Goal: Transaction & Acquisition: Book appointment/travel/reservation

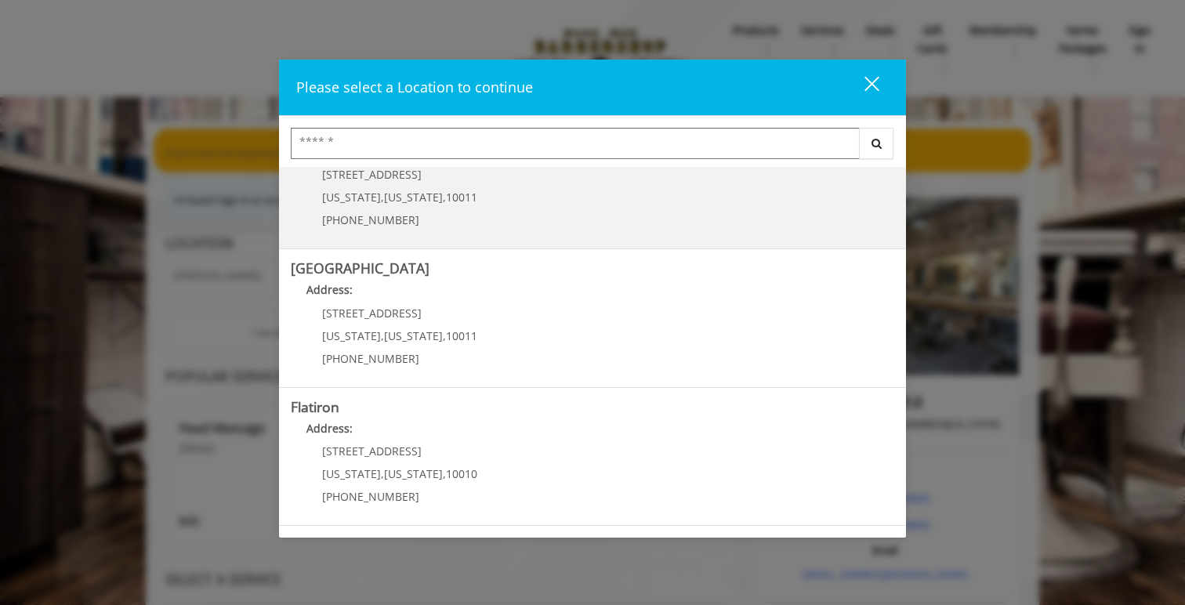
scroll to position [300, 0]
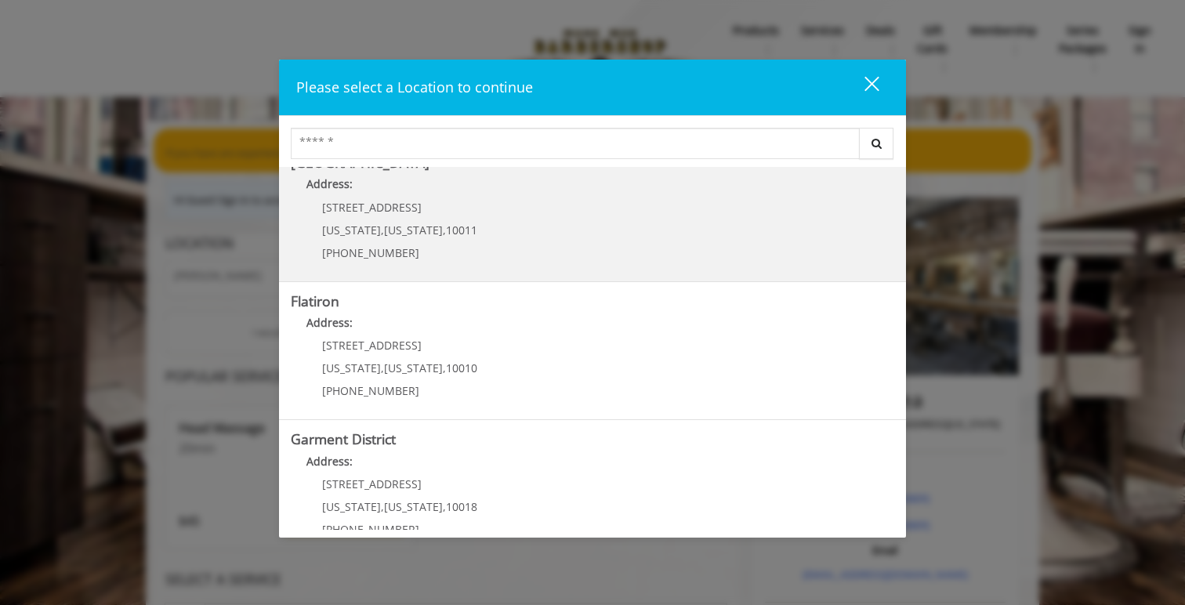
click at [530, 243] on Street "[GEOGRAPHIC_DATA] Address: [STREET_ADDRESS][US_STATE][US_STATE] (646) 850-0041" at bounding box center [592, 212] width 603 height 114
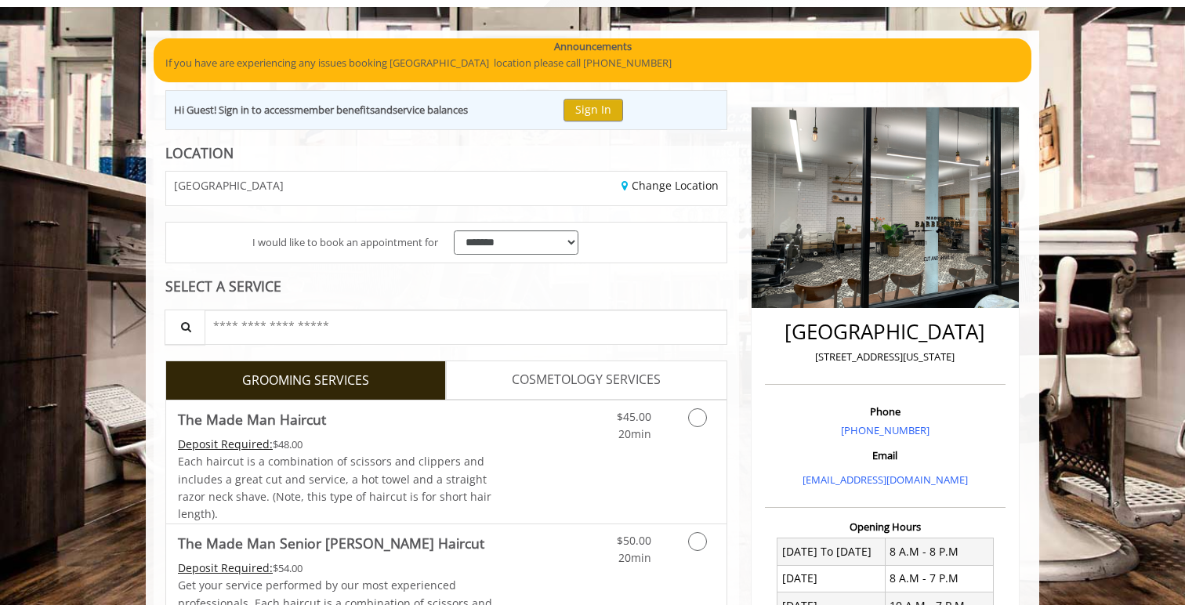
scroll to position [85, 0]
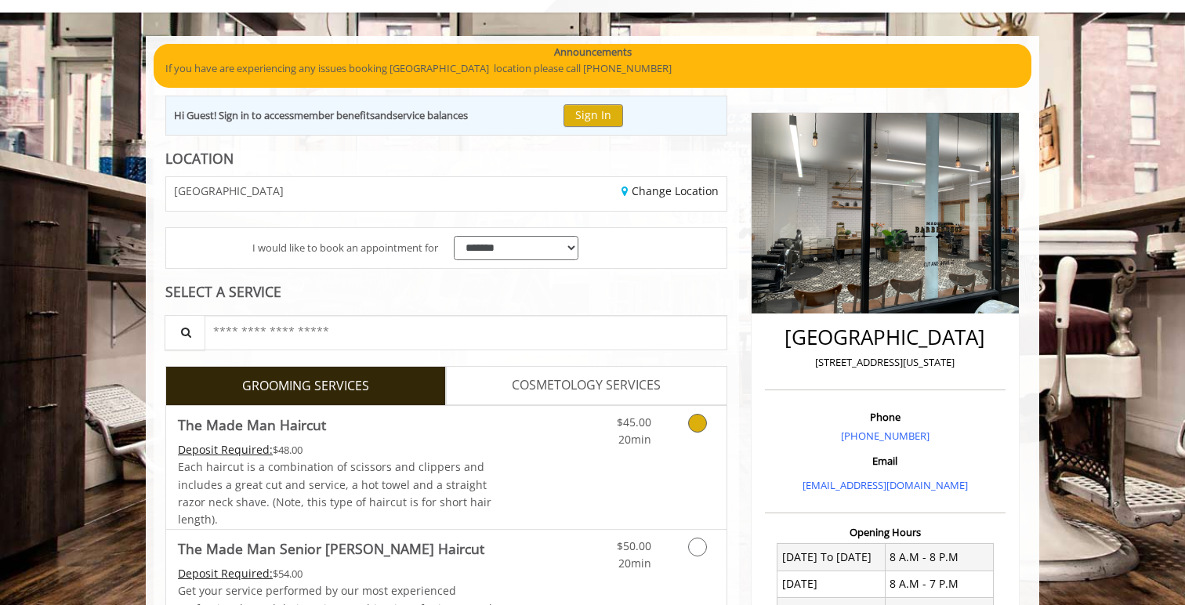
click at [684, 436] on link "Grooming services" at bounding box center [695, 427] width 40 height 43
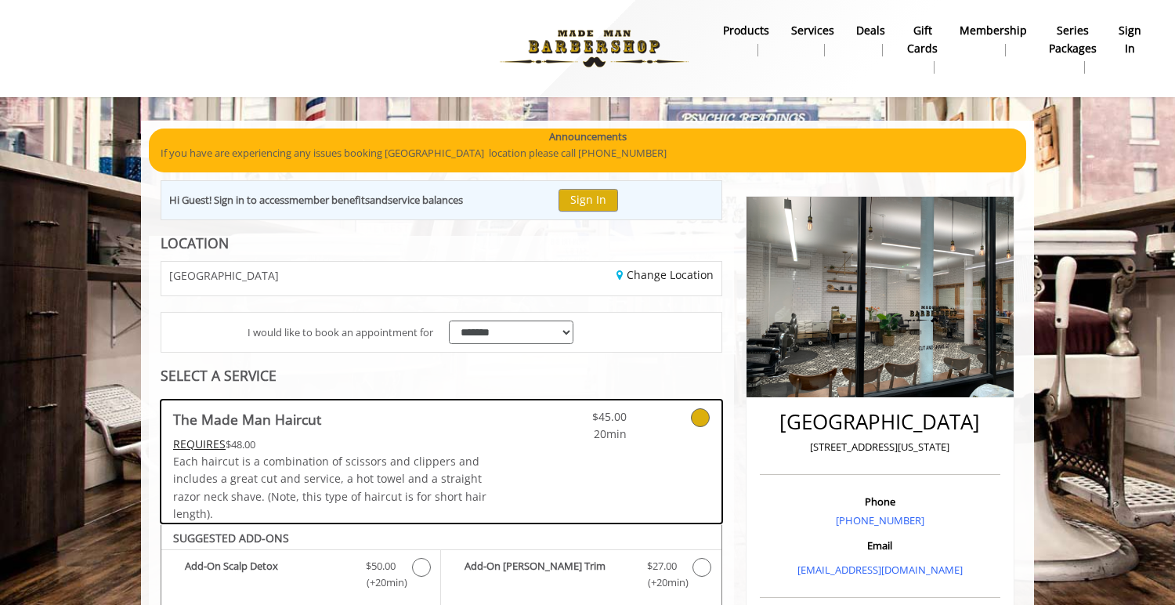
scroll to position [465, 0]
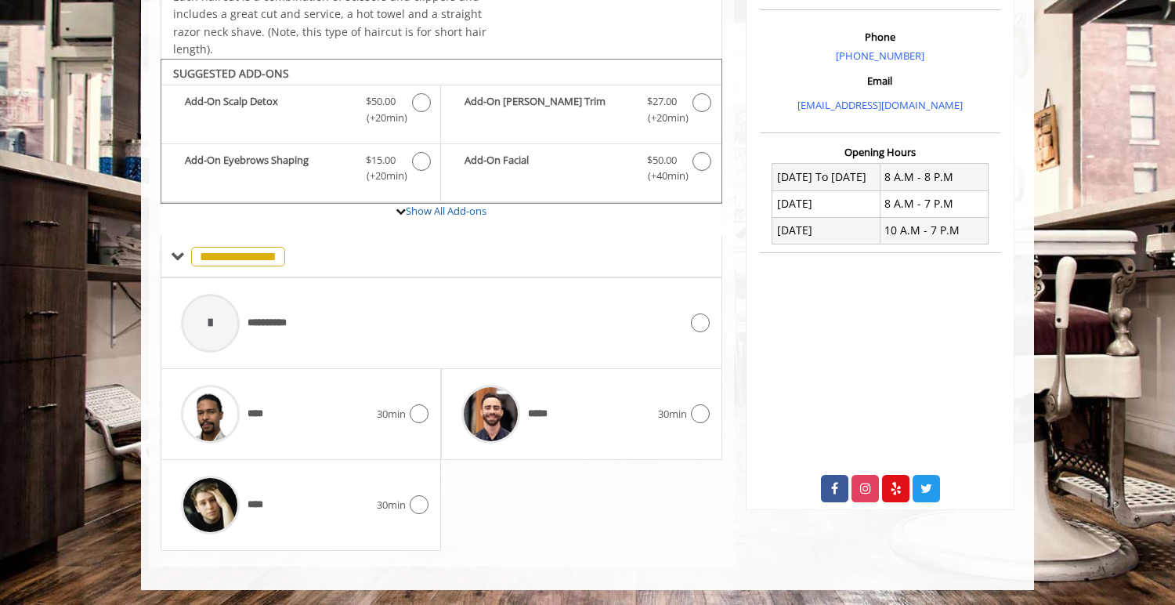
click at [650, 534] on div "**********" at bounding box center [442, 414] width 562 height 273
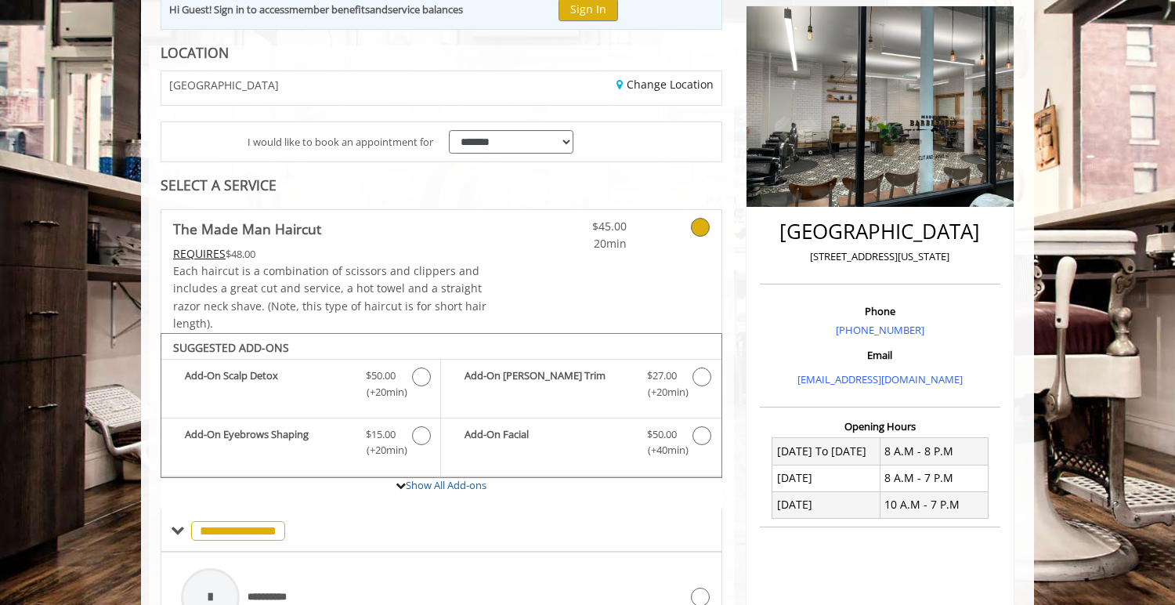
scroll to position [108, 0]
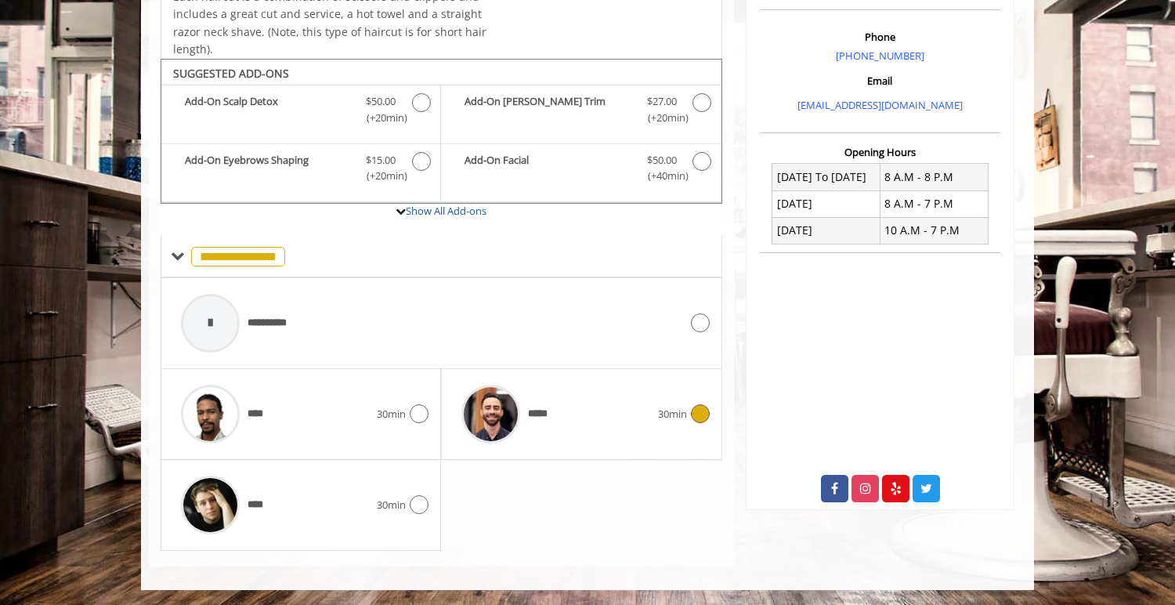
click at [618, 393] on div "*****" at bounding box center [556, 414] width 204 height 74
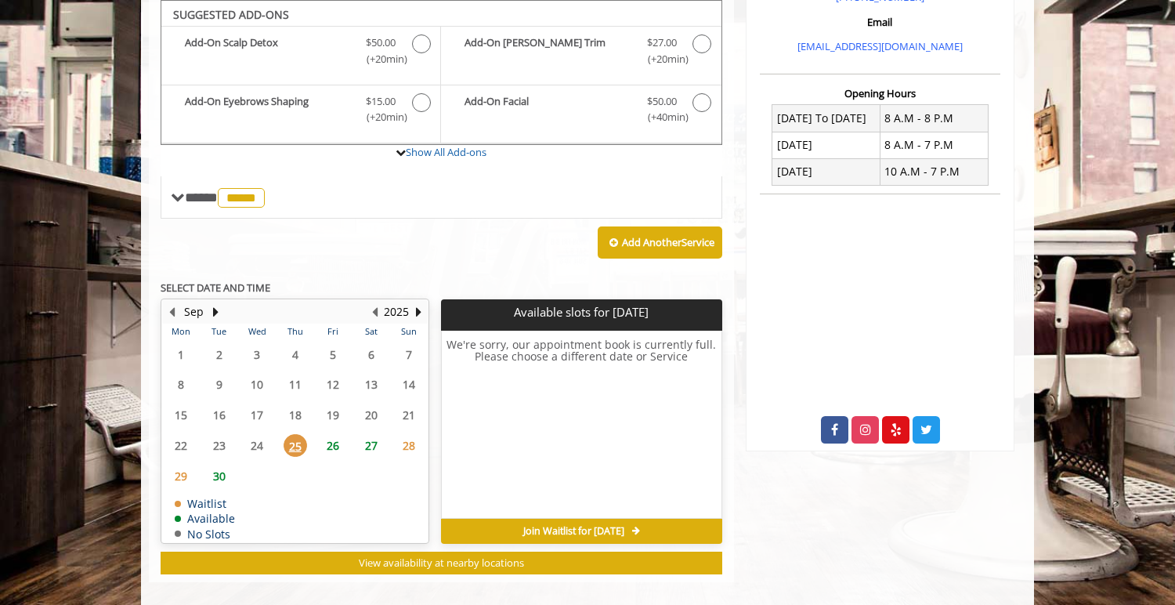
click at [325, 438] on span "26" at bounding box center [333, 445] width 24 height 23
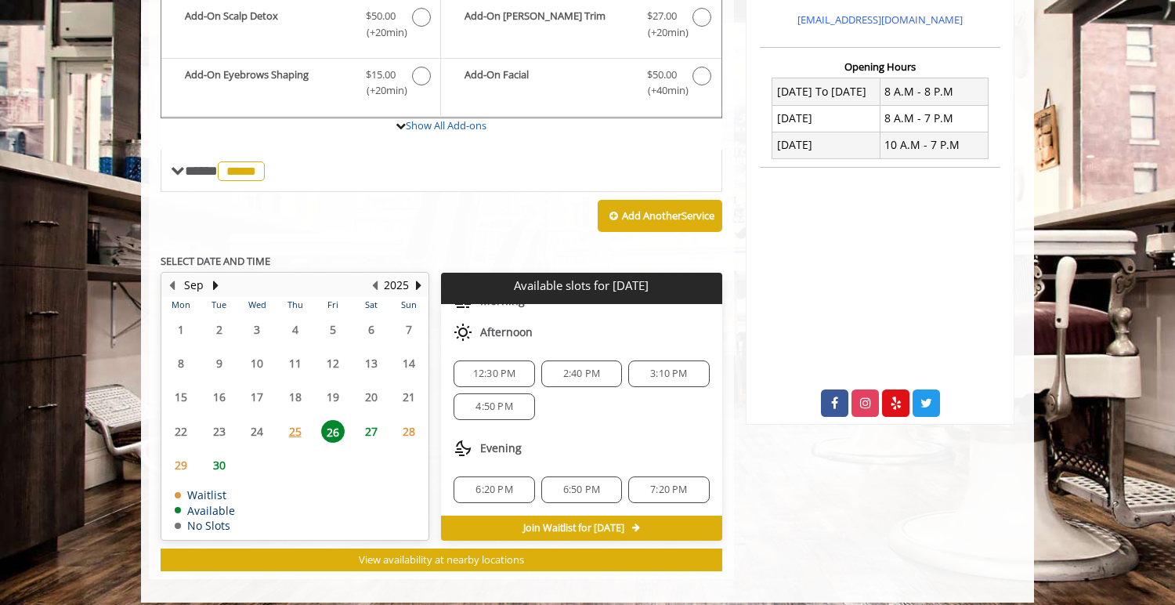
scroll to position [552, 0]
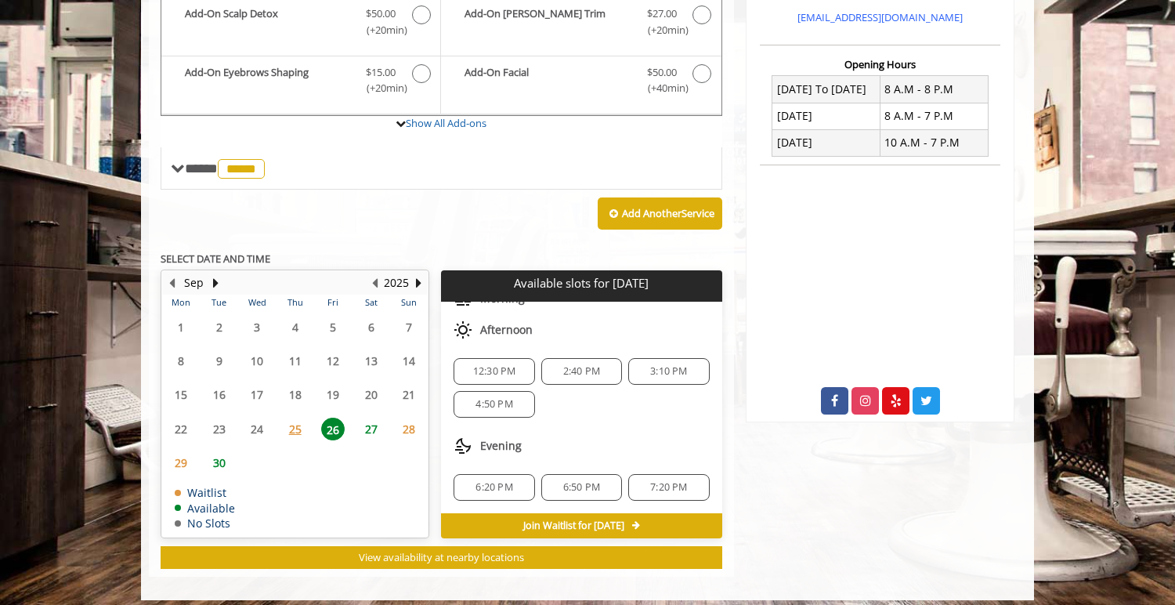
click at [616, 446] on div "Evening" at bounding box center [581, 445] width 281 height 31
drag, startPoint x: 581, startPoint y: 327, endPoint x: 581, endPoint y: 417, distance: 90.1
click at [581, 417] on div "Afternoon 12:30 PM 2:40 PM 3:10 PM 4:50 PM" at bounding box center [581, 372] width 281 height 116
click at [581, 418] on div "12:30 PM 2:40 PM 3:10 PM 4:50 PM" at bounding box center [581, 388] width 281 height 85
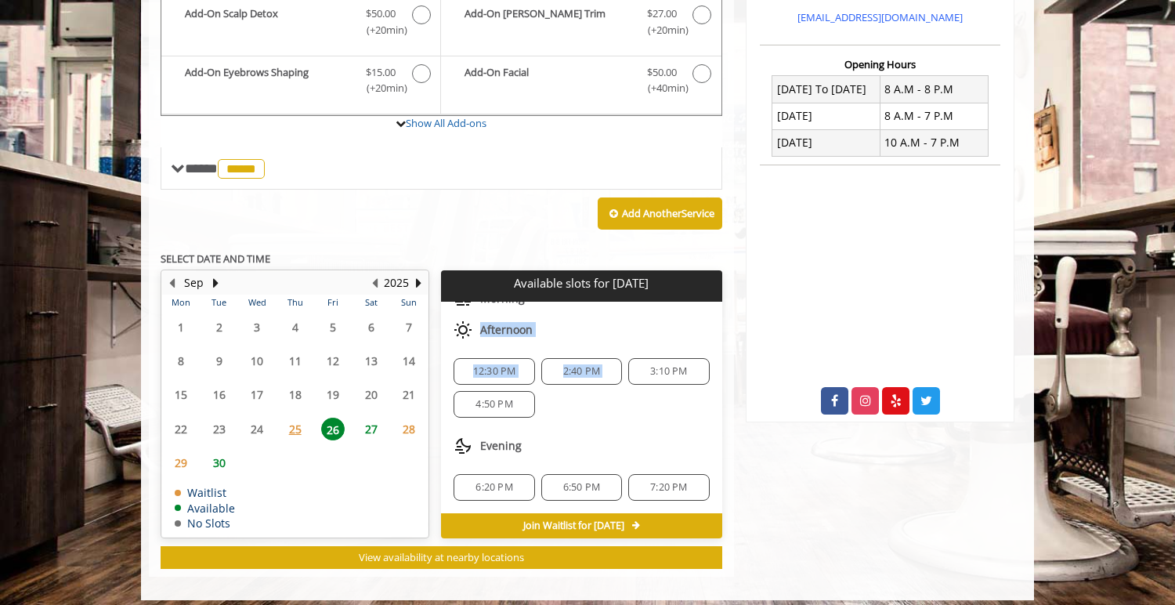
drag, startPoint x: 581, startPoint y: 418, endPoint x: 592, endPoint y: 321, distance: 97.0
click at [592, 321] on div "Afternoon 12:30 PM 2:40 PM 3:10 PM 4:50 PM" at bounding box center [581, 372] width 281 height 116
click at [592, 321] on div "Afternoon" at bounding box center [581, 329] width 281 height 31
drag, startPoint x: 592, startPoint y: 321, endPoint x: 614, endPoint y: 435, distance: 115.9
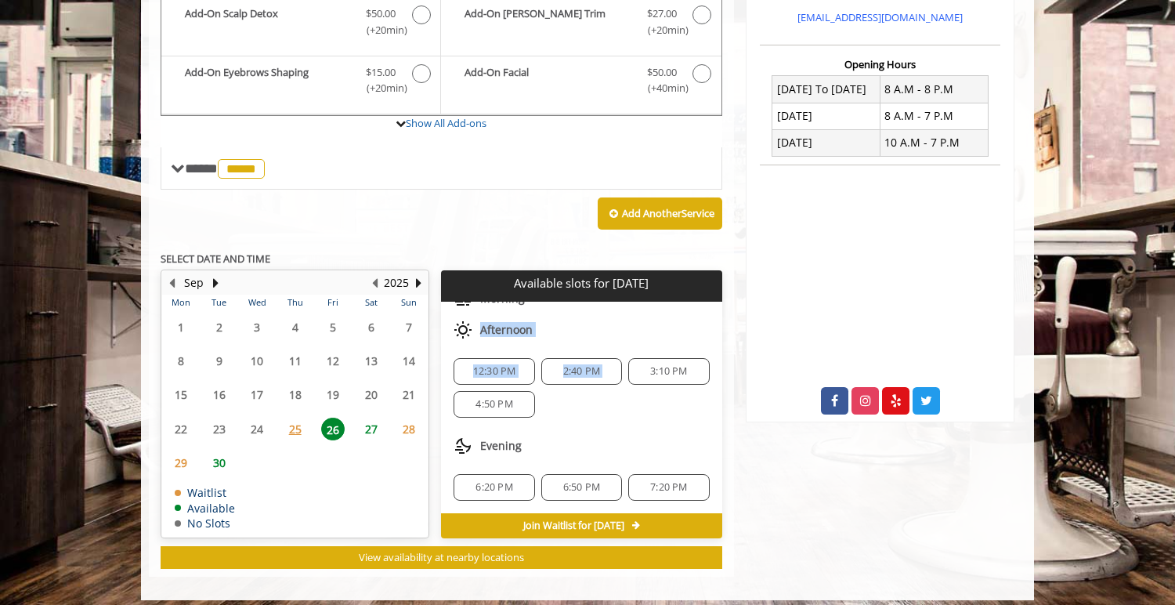
click at [614, 434] on div "Choose a time below for Fri, Sep 26 2025 Morning 11:30 AM Afternoon 12:30 PM 2:…" at bounding box center [581, 372] width 281 height 282
click at [614, 435] on div "Evening" at bounding box center [581, 445] width 281 height 31
click at [591, 440] on div "Evening" at bounding box center [581, 445] width 281 height 31
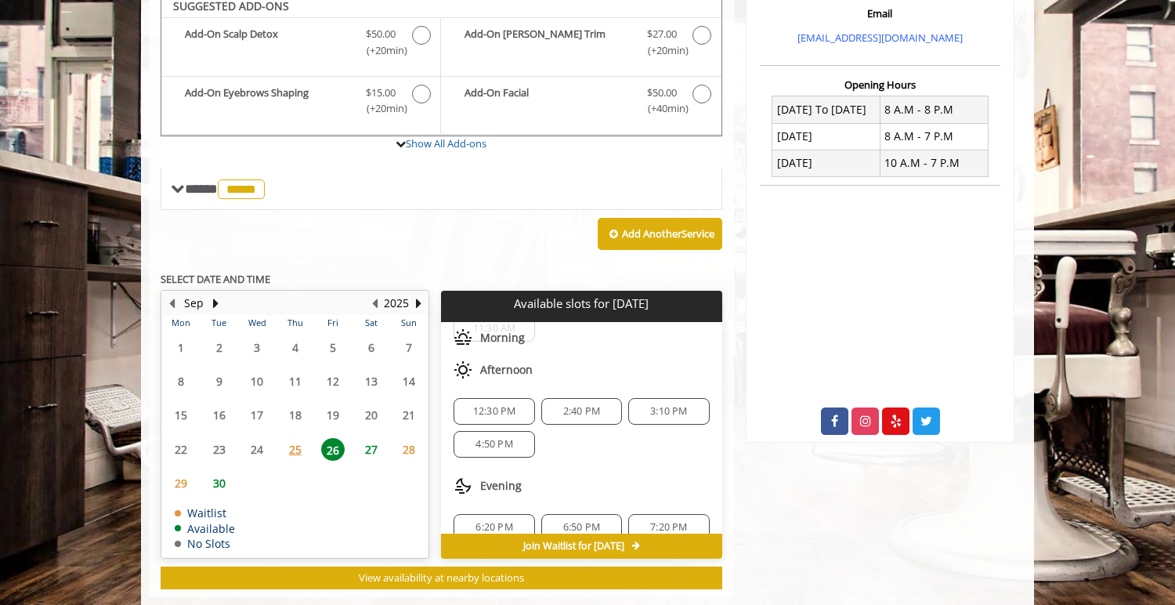
scroll to position [71, 0]
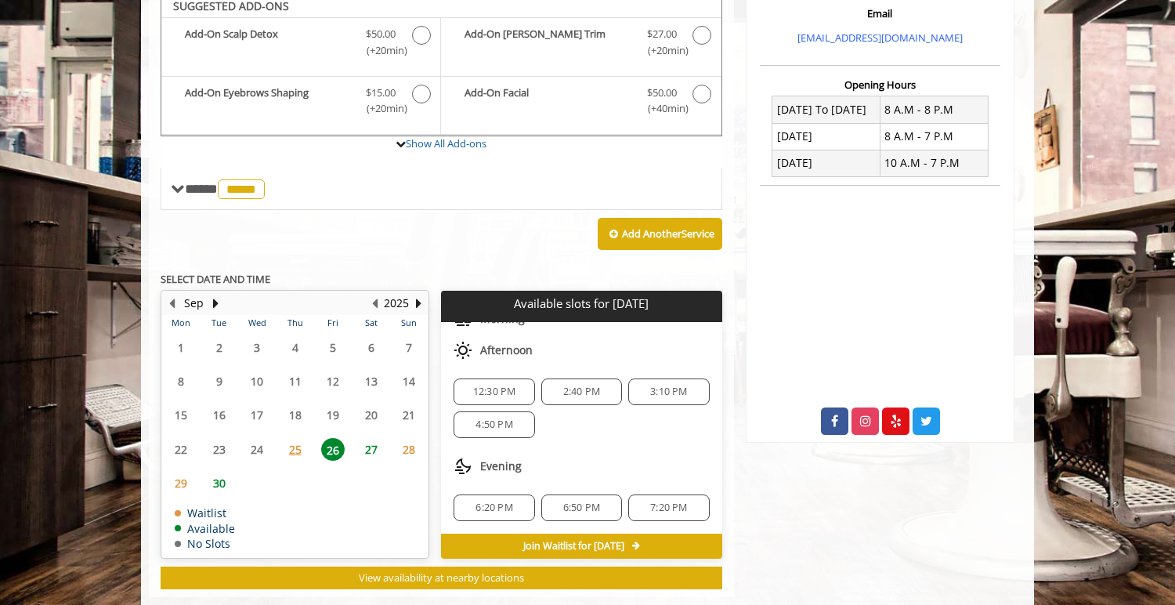
click at [573, 447] on div "12:30 PM 2:40 PM 3:10 PM 4:50 PM" at bounding box center [581, 408] width 281 height 85
click at [596, 420] on div "12:30 PM 2:40 PM 3:10 PM 4:50 PM" at bounding box center [581, 408] width 281 height 85
click at [565, 465] on div "Evening" at bounding box center [581, 466] width 281 height 31
click at [614, 444] on div "12:30 PM 2:40 PM 3:10 PM 4:50 PM" at bounding box center [581, 408] width 281 height 85
click at [487, 444] on div "12:30 PM 2:40 PM 3:10 PM 4:50 PM" at bounding box center [581, 408] width 281 height 85
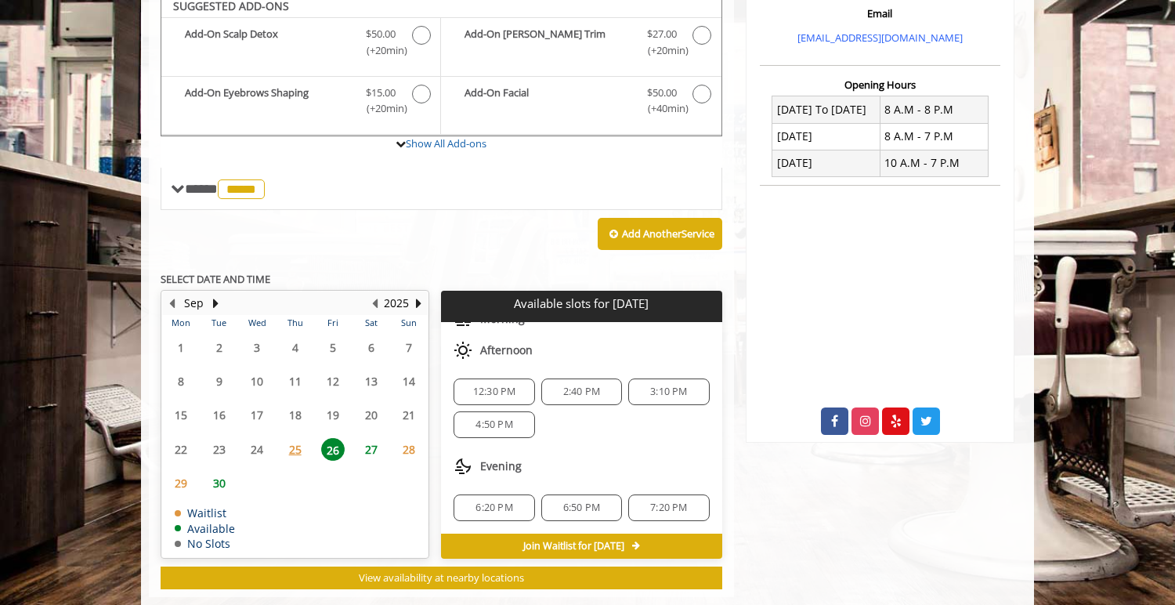
click at [497, 425] on span "4:50 PM" at bounding box center [494, 424] width 37 height 13
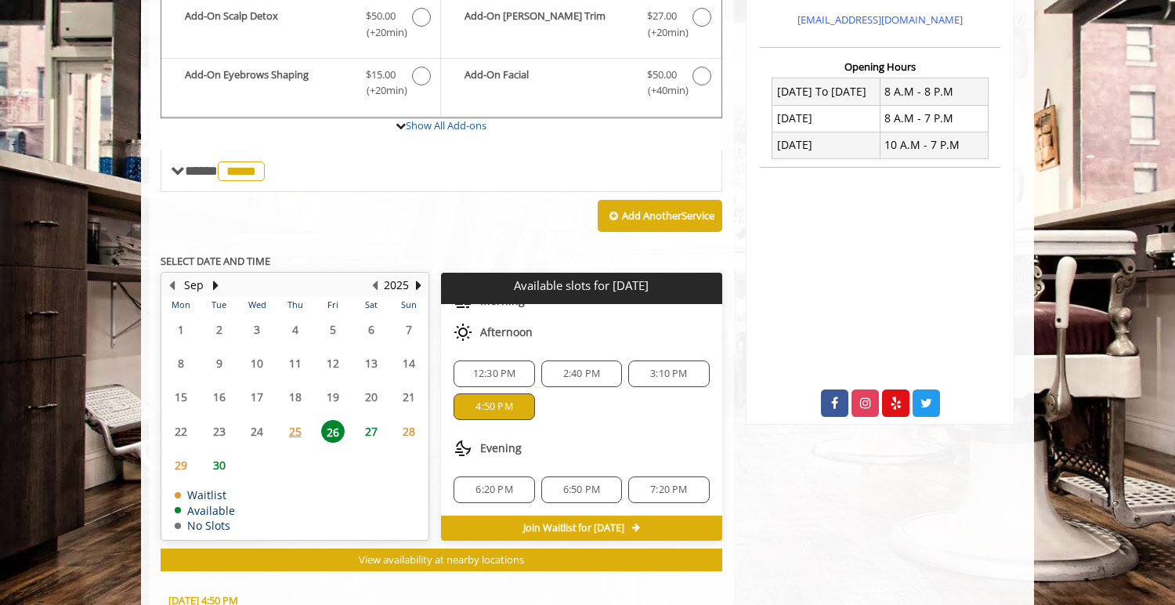
scroll to position [525, 0]
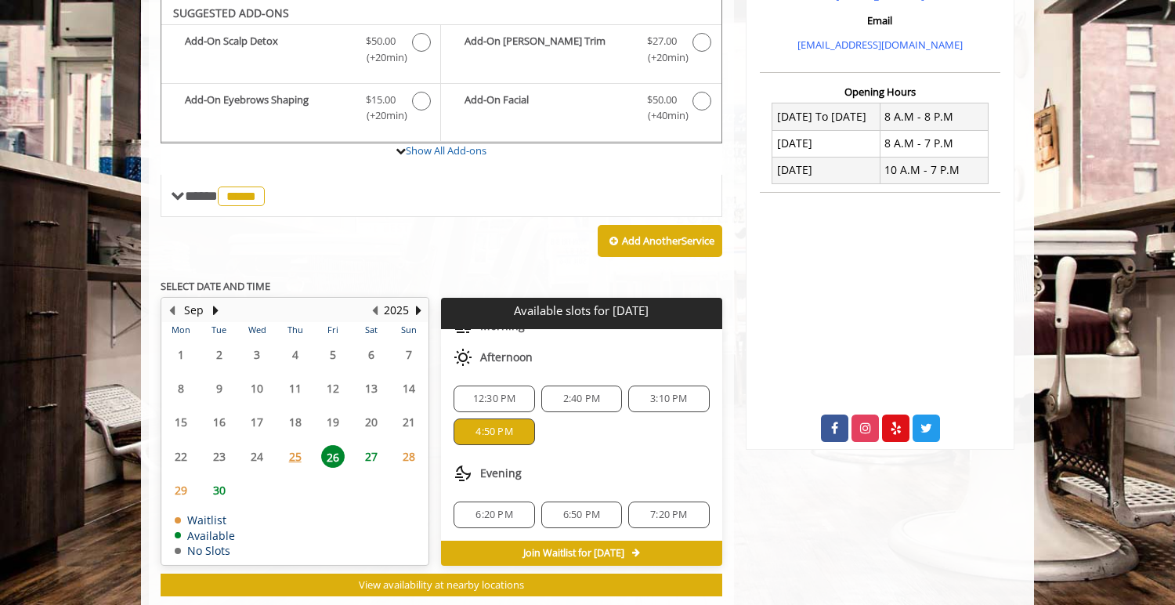
click at [616, 465] on div "Evening" at bounding box center [581, 473] width 281 height 31
click at [496, 442] on div "4:50 PM" at bounding box center [494, 431] width 81 height 27
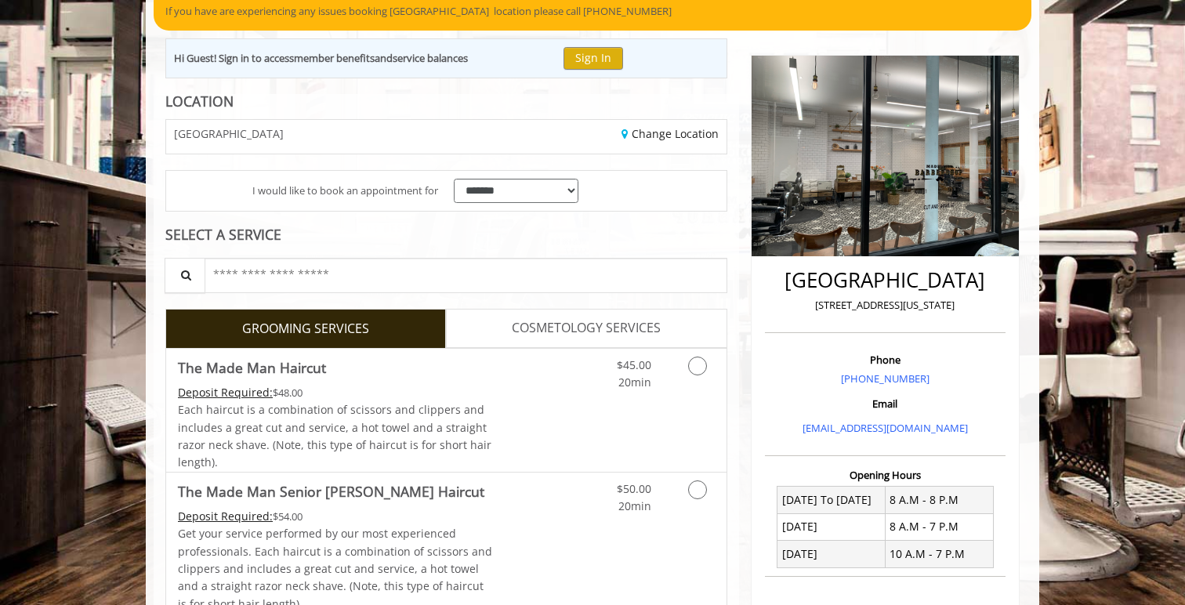
scroll to position [200, 0]
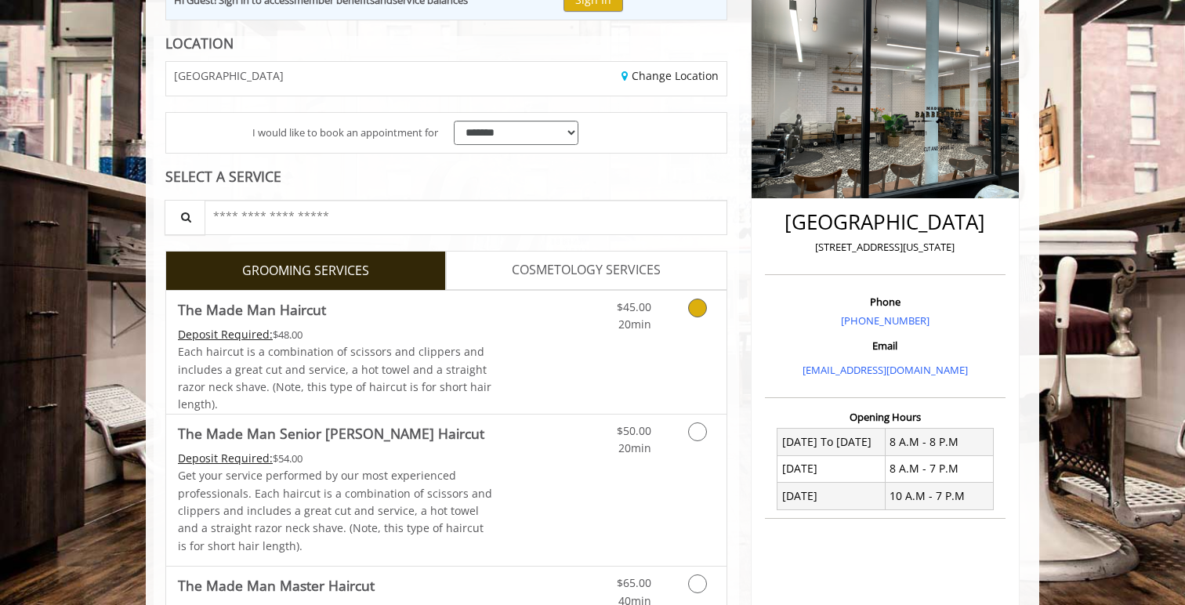
click at [610, 311] on link "$45.00 20min" at bounding box center [618, 312] width 65 height 43
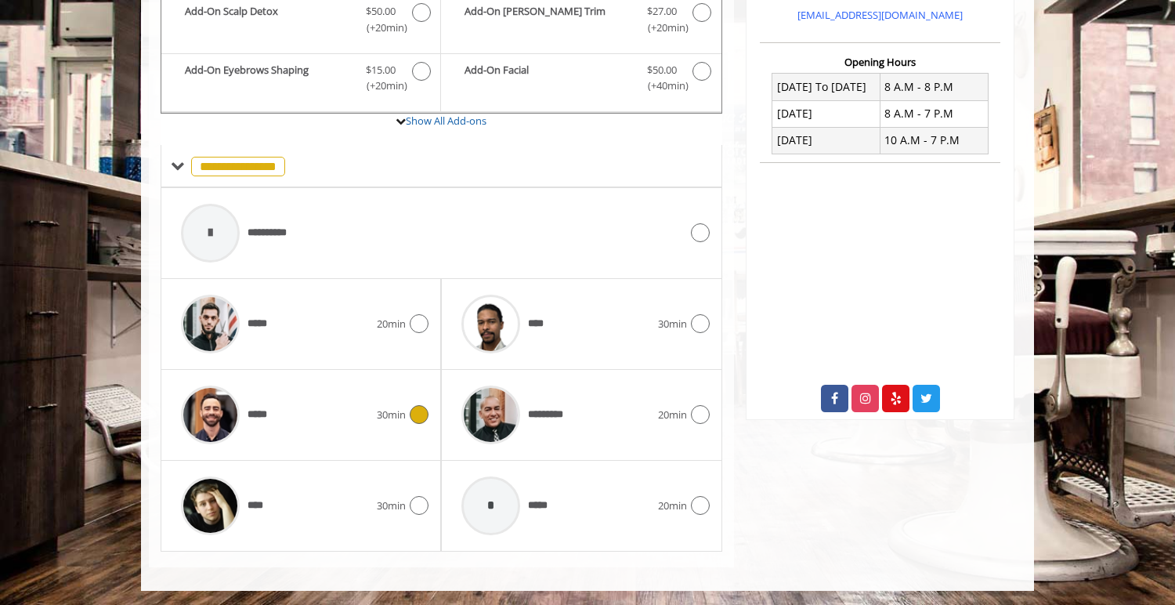
click at [271, 438] on span "*****" at bounding box center [226, 415] width 107 height 74
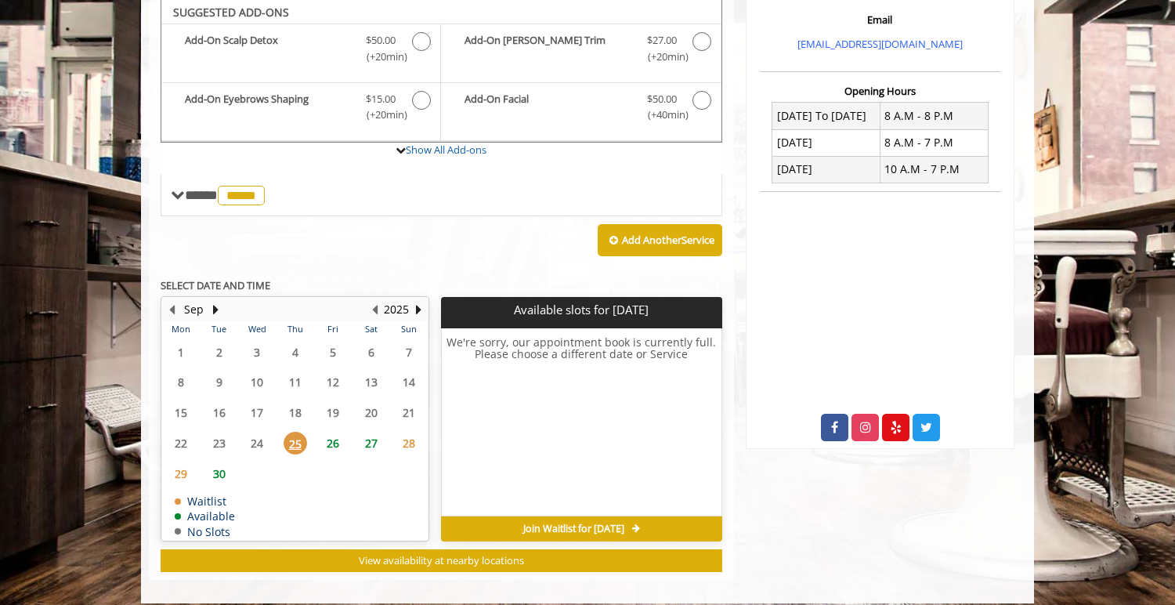
scroll to position [523, 0]
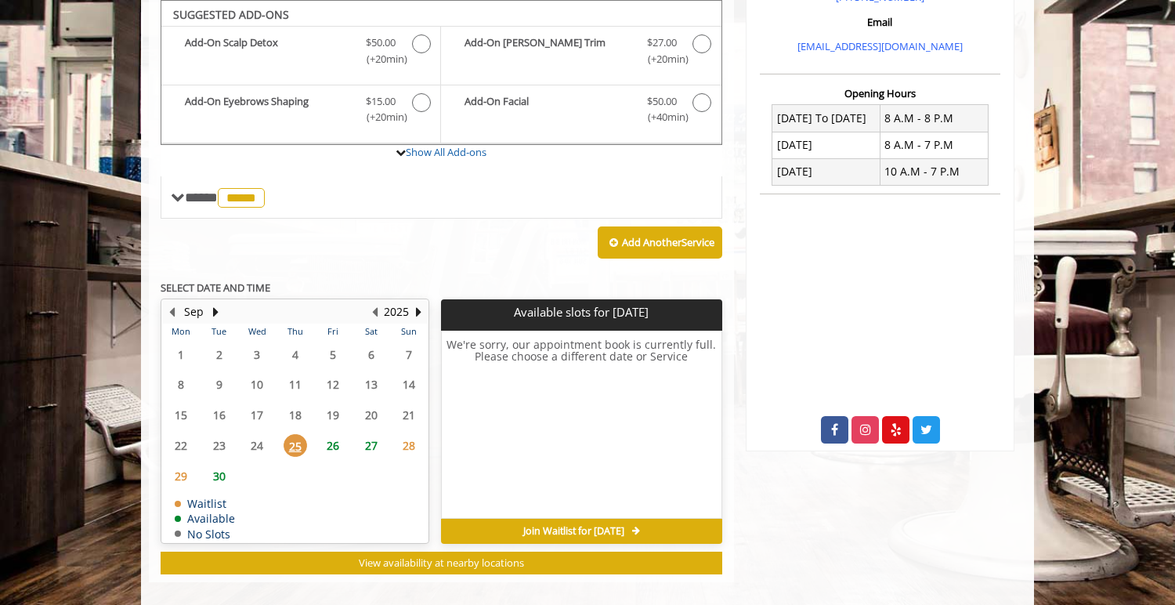
click at [329, 443] on span "26" at bounding box center [333, 445] width 24 height 23
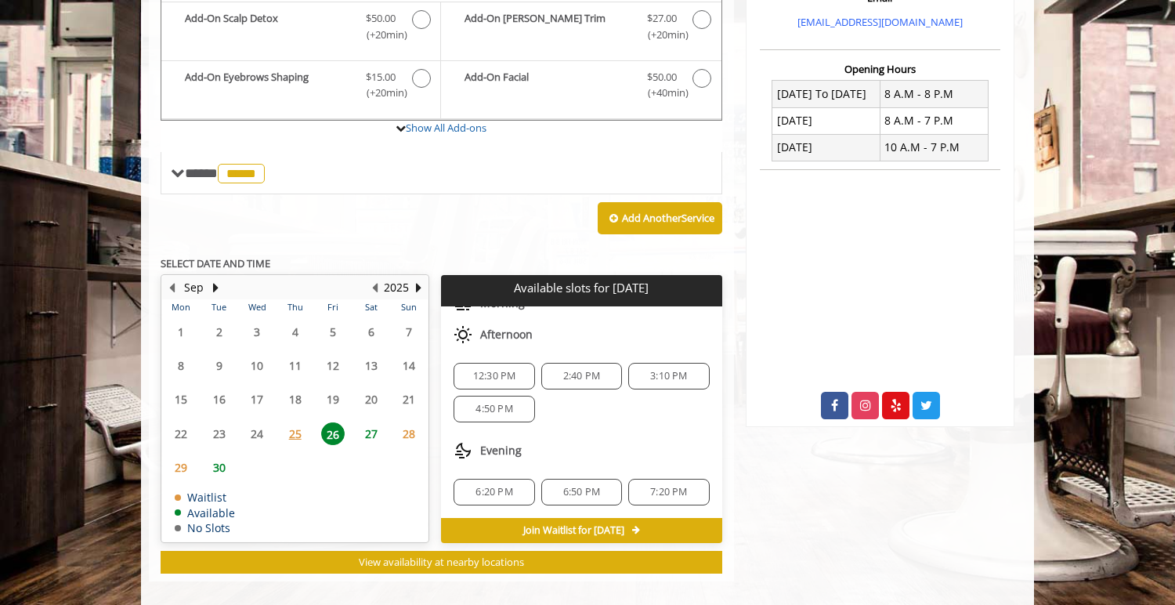
scroll to position [562, 0]
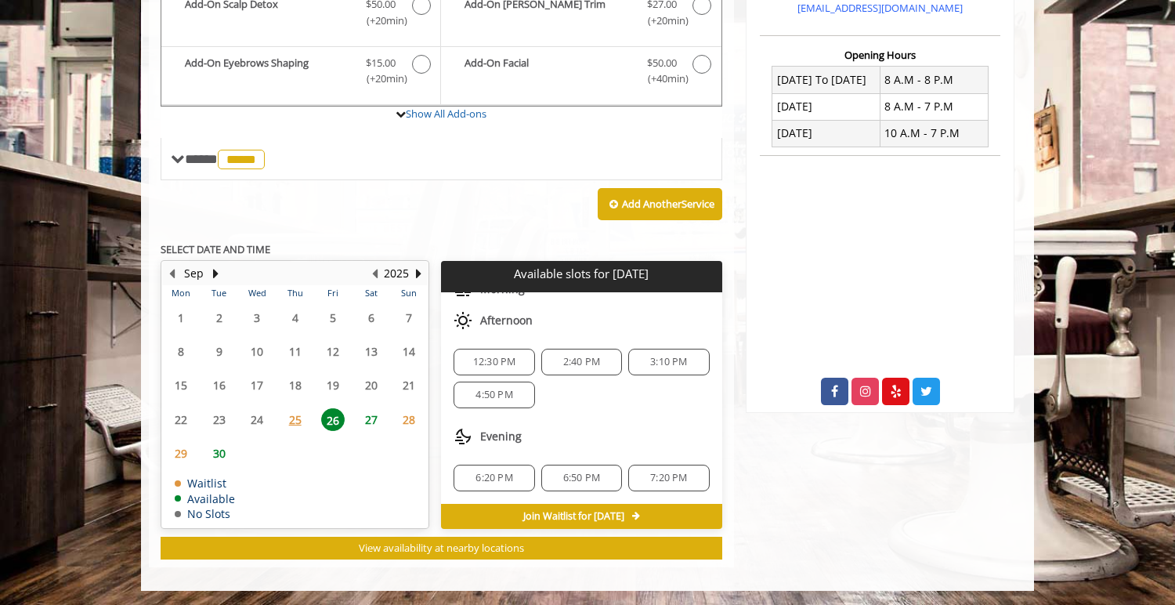
click at [501, 389] on span "4:50 PM" at bounding box center [494, 395] width 37 height 13
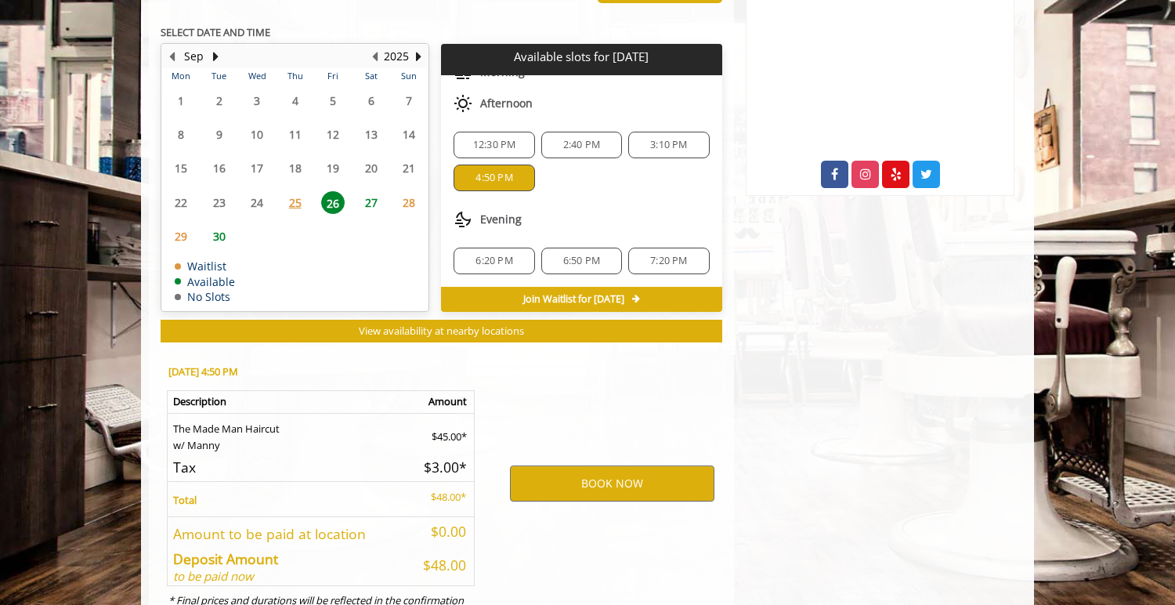
scroll to position [845, 0]
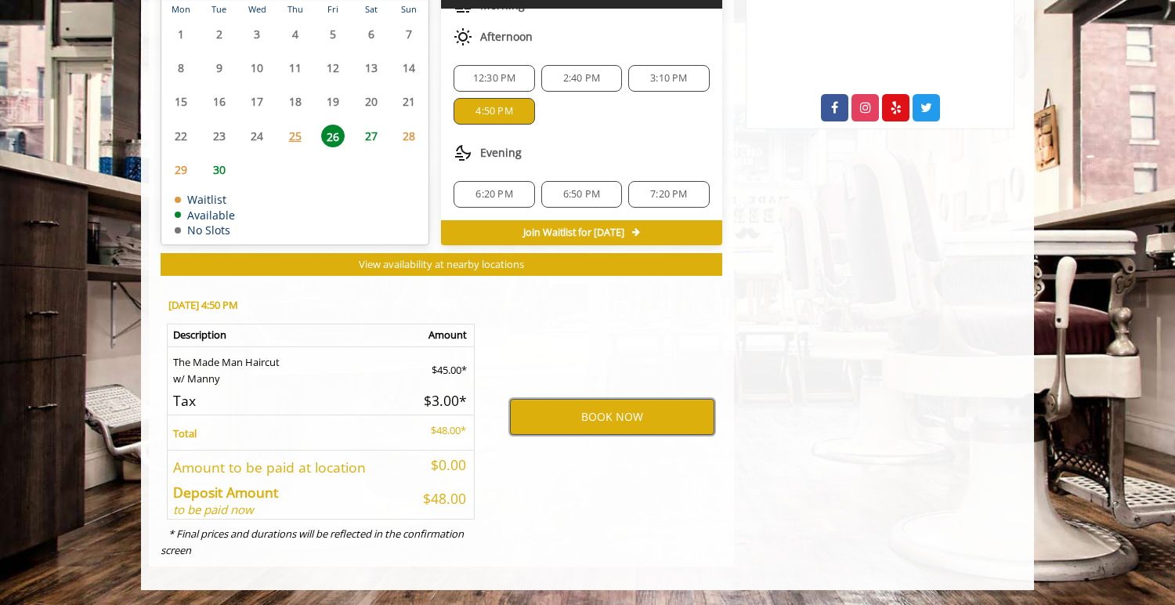
click at [567, 418] on button "BOOK NOW" at bounding box center [612, 417] width 205 height 36
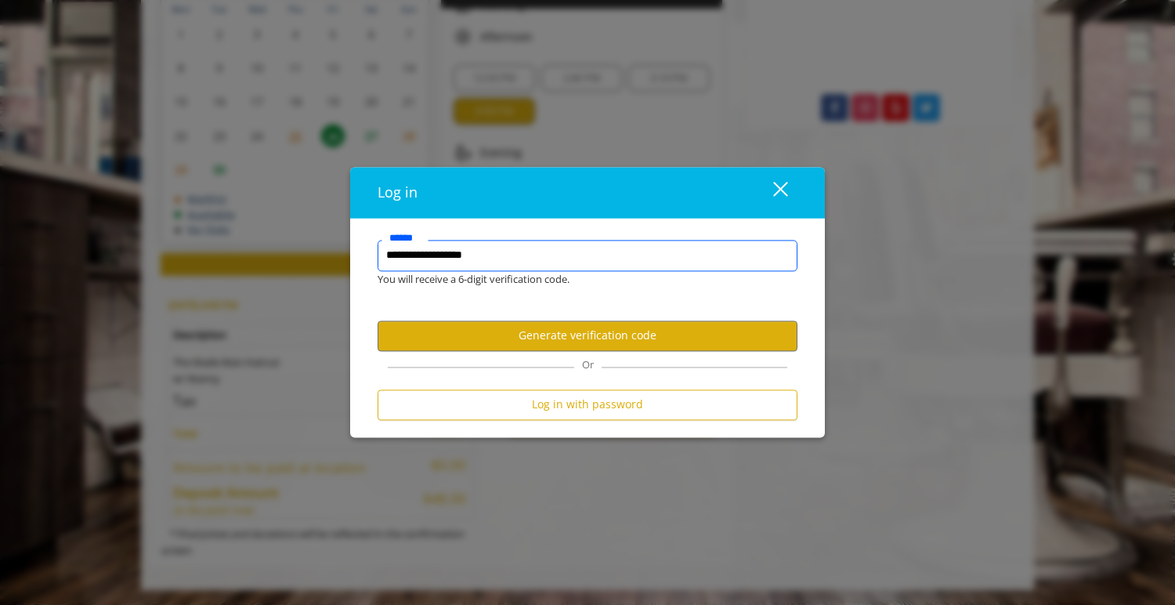
type input "**********"
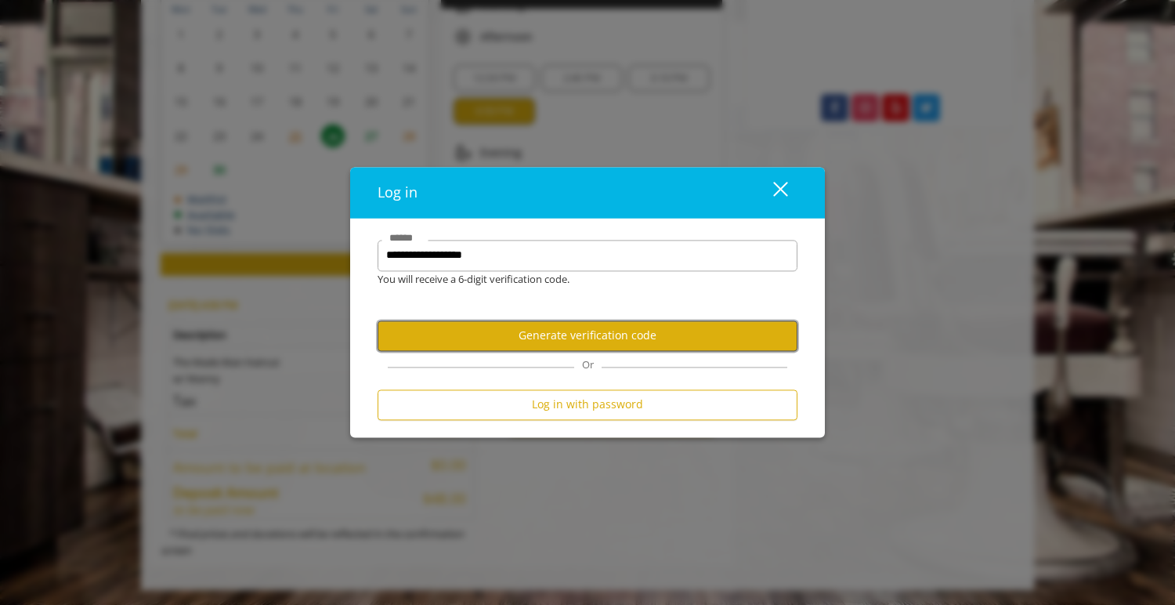
click at [620, 333] on button "Generate verification code" at bounding box center [588, 335] width 420 height 31
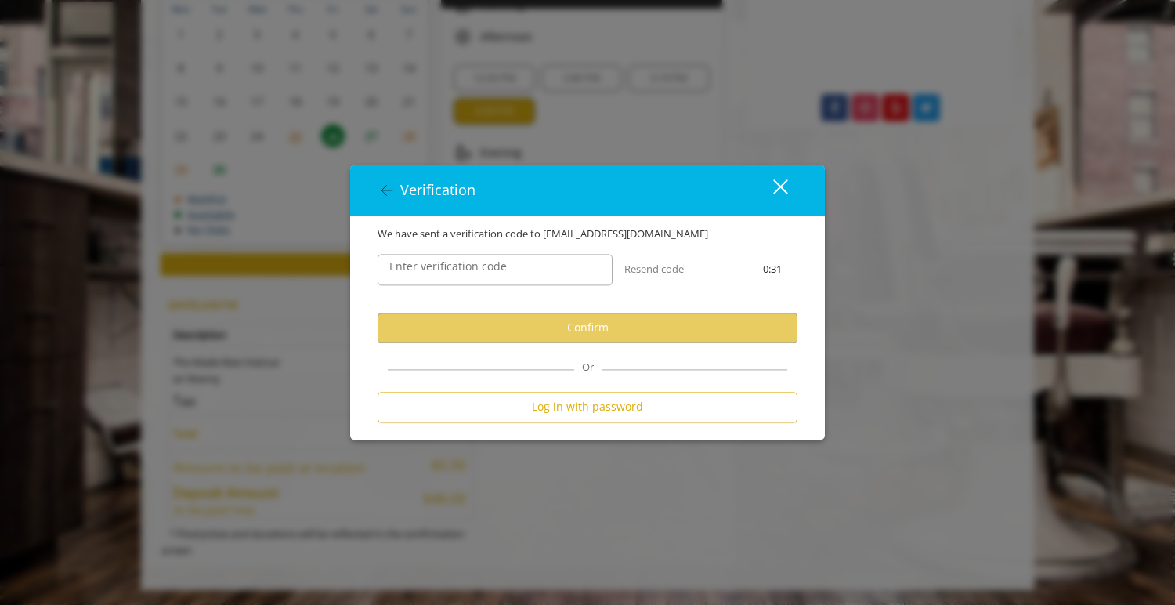
click at [563, 290] on div "Enter verification code" at bounding box center [495, 269] width 259 height 55
click at [446, 270] on label "Enter verification code" at bounding box center [448, 266] width 133 height 17
click at [446, 270] on input "Enter verification code" at bounding box center [495, 269] width 235 height 31
paste input "******"
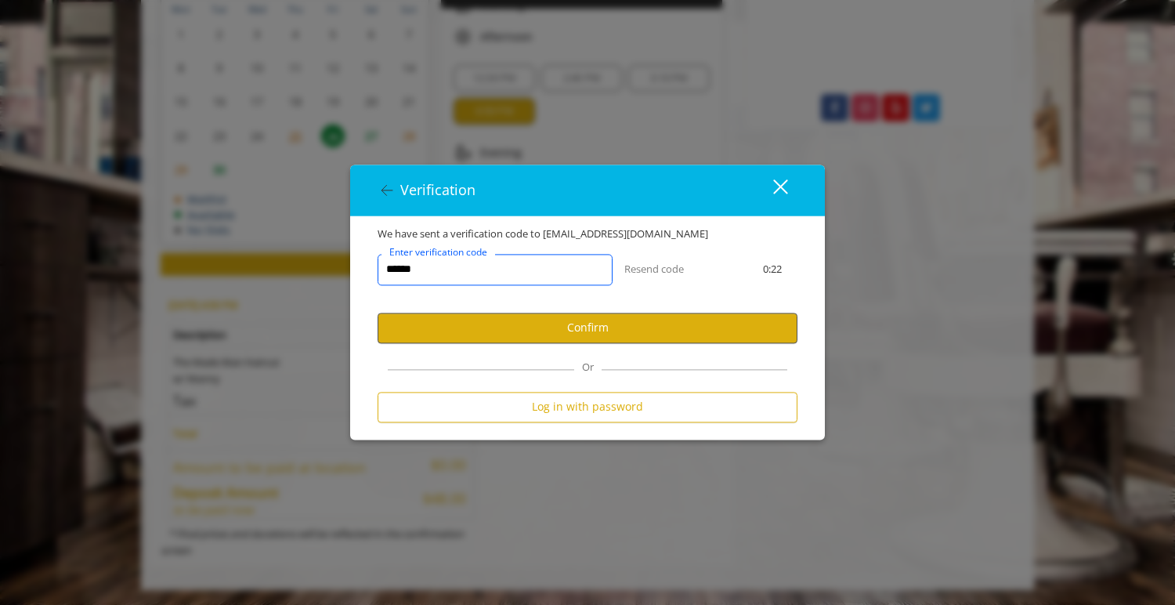
type input "******"
click at [563, 335] on button "Confirm" at bounding box center [588, 328] width 420 height 31
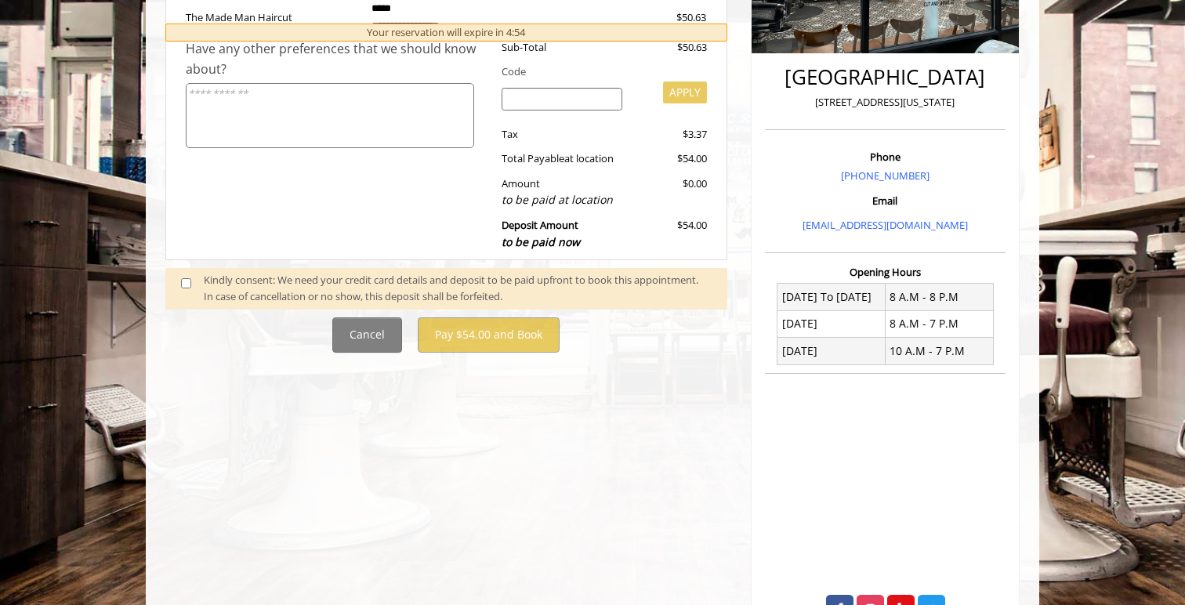
scroll to position [409, 0]
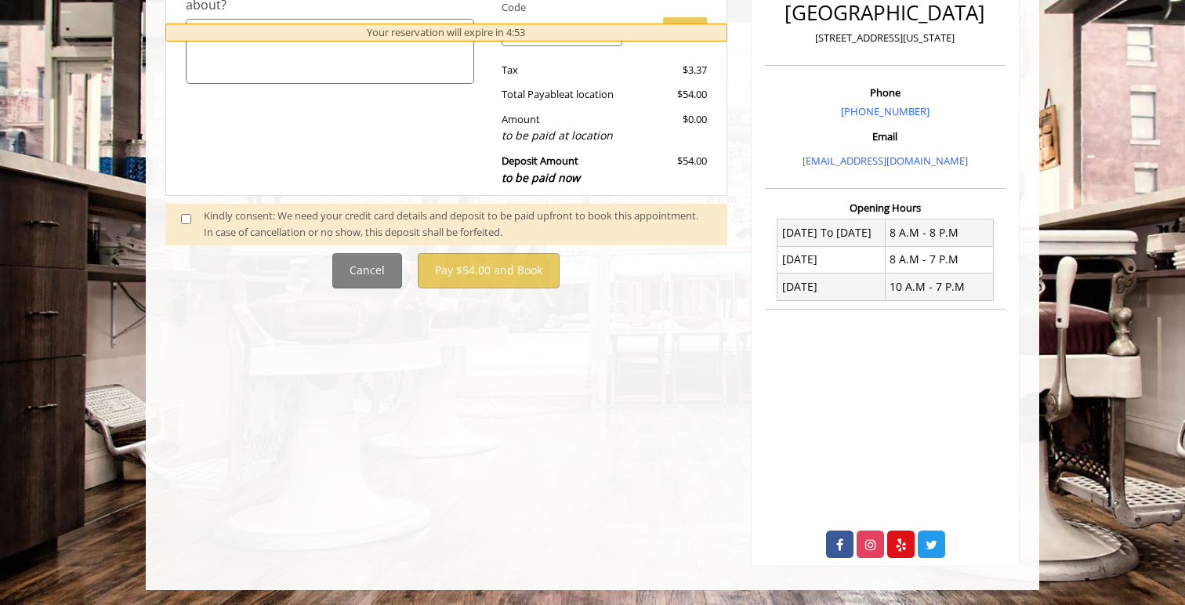
click at [650, 375] on div "**********" at bounding box center [446, 168] width 585 height 795
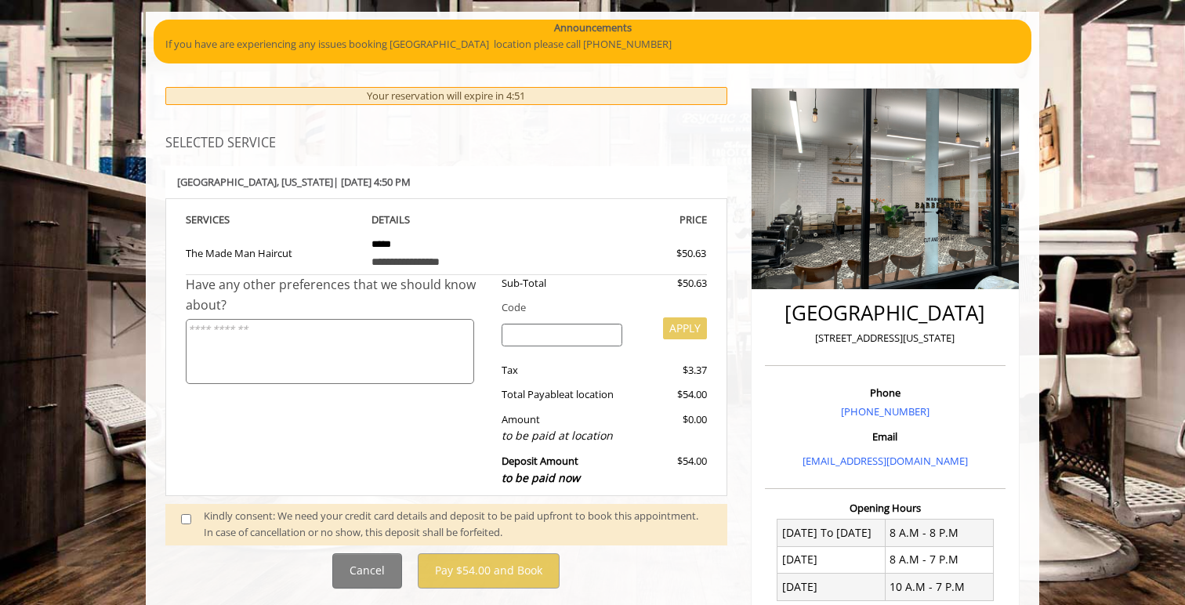
click at [734, 342] on div "**********" at bounding box center [446, 316] width 585 height 360
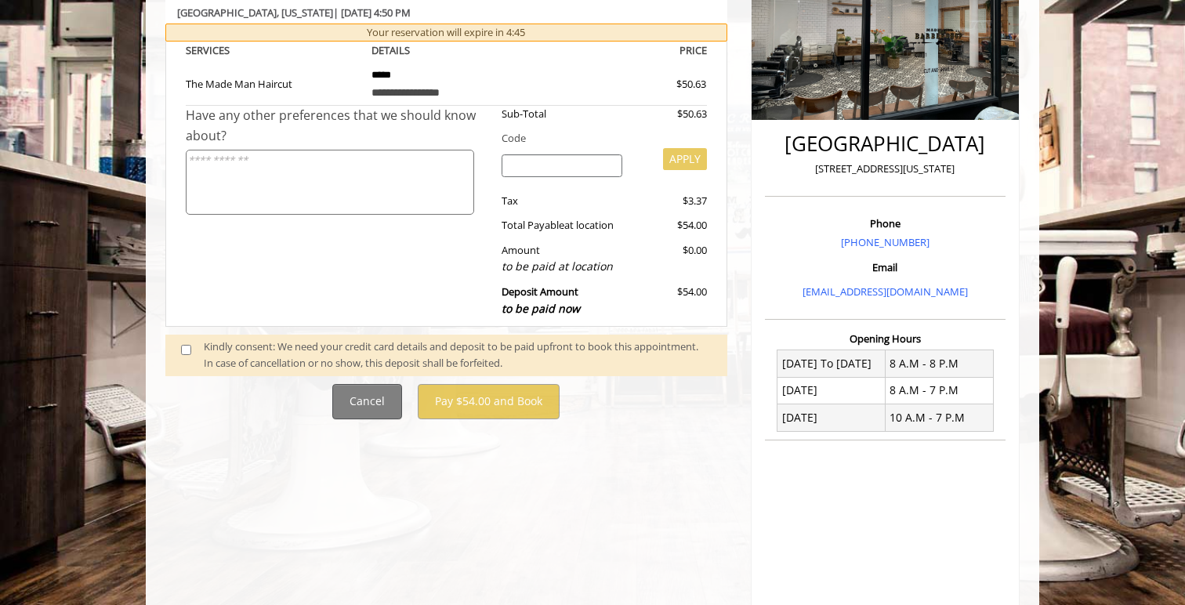
scroll to position [331, 0]
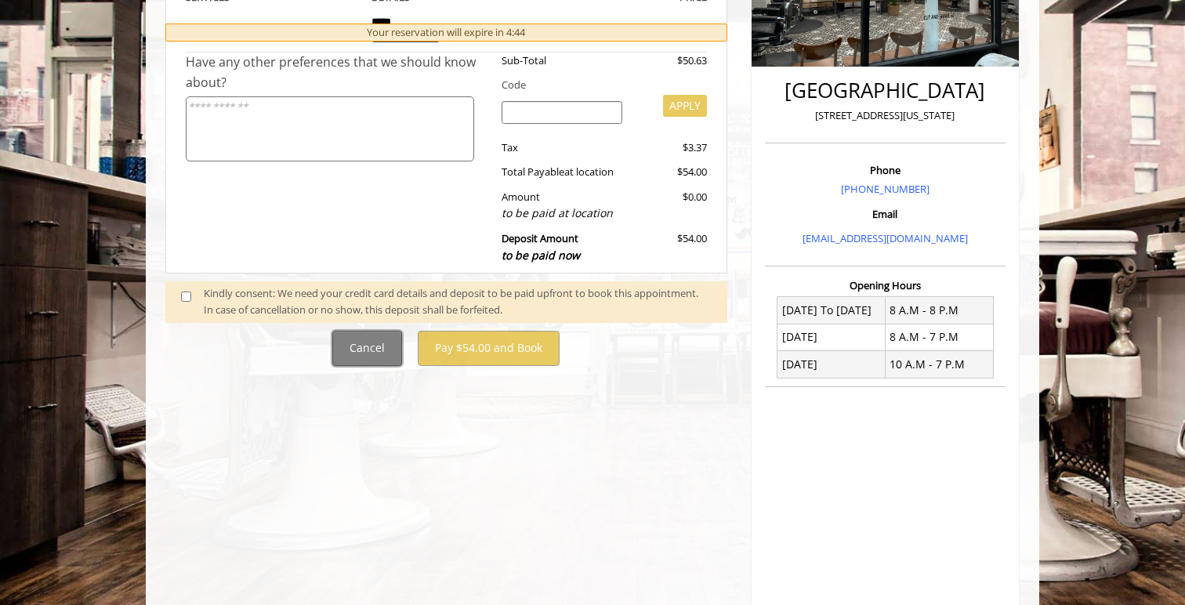
click at [374, 341] on button "Cancel" at bounding box center [367, 348] width 70 height 35
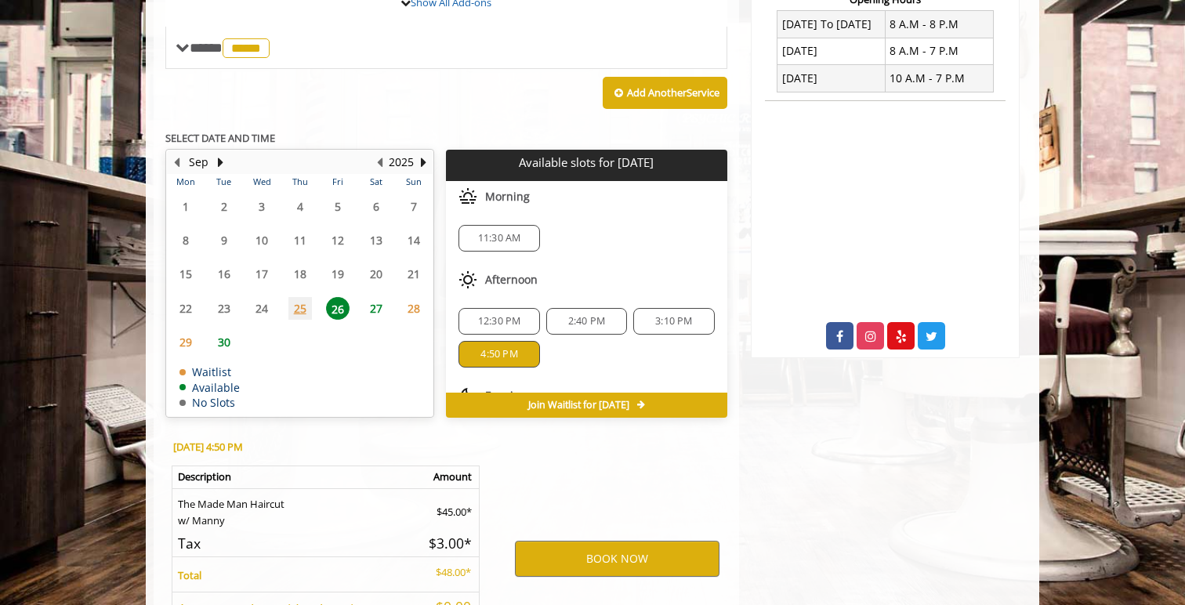
scroll to position [71, 0]
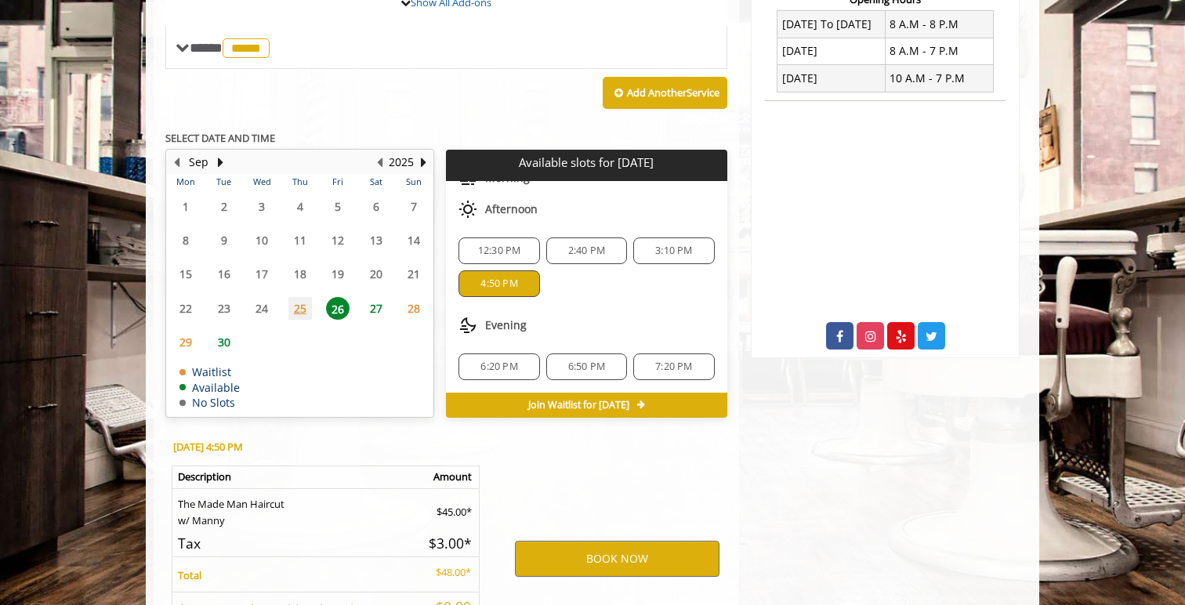
click at [600, 316] on div "Evening" at bounding box center [586, 325] width 281 height 31
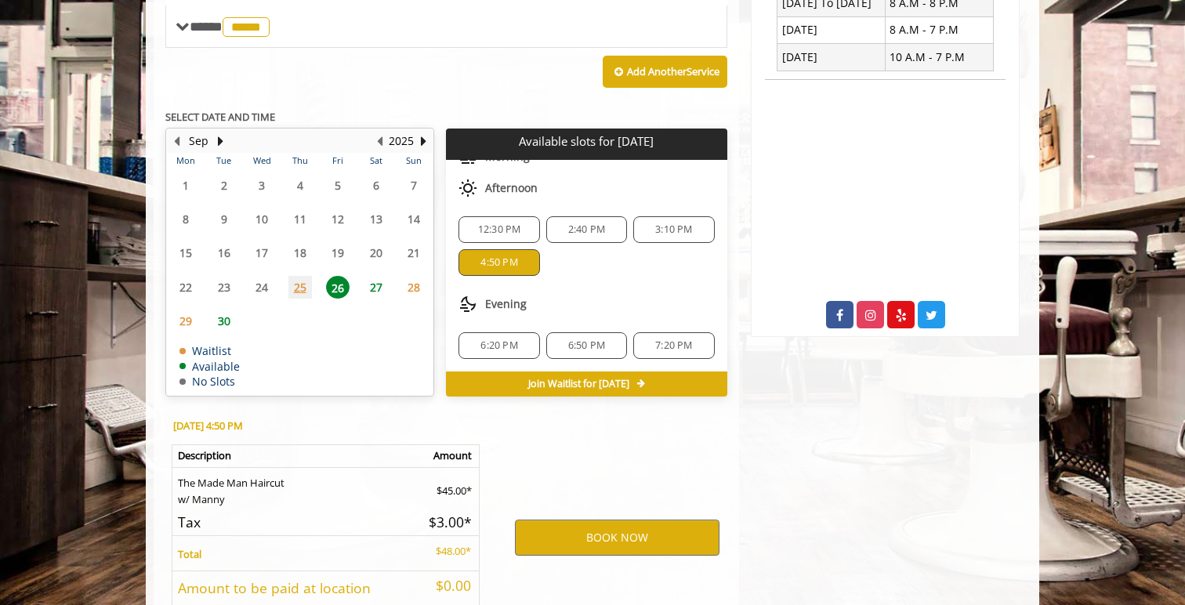
scroll to position [641, 0]
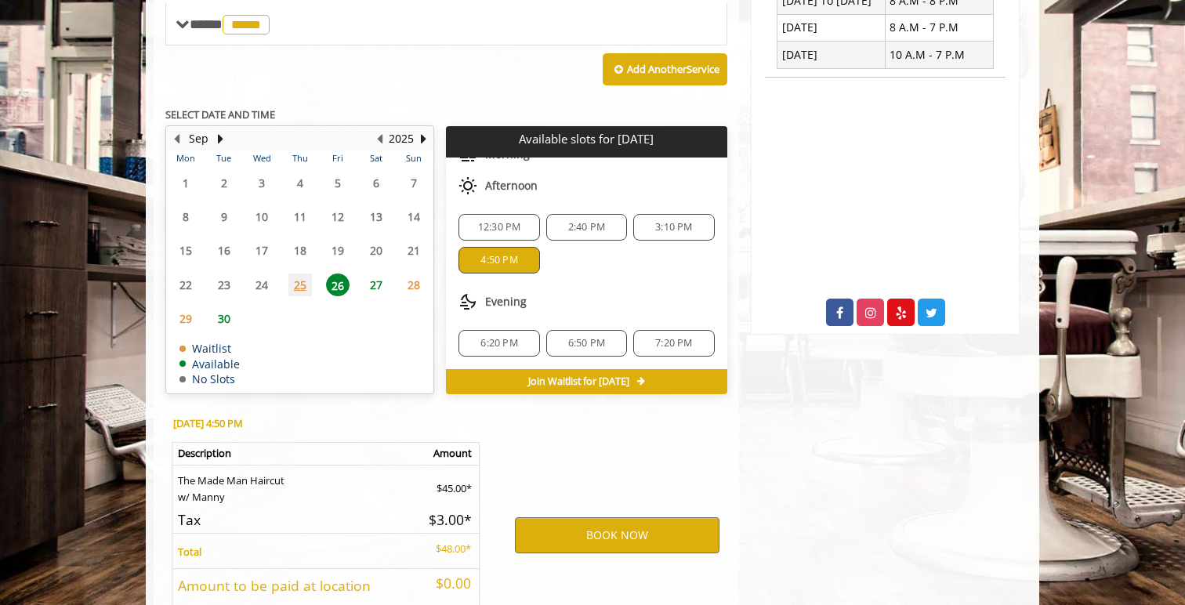
click at [596, 294] on div "Evening" at bounding box center [586, 301] width 281 height 31
click at [775, 436] on div "Chelsea 15th Street 267 W 15th Street, New York Phone +(646) 850-0041 Email inf…" at bounding box center [885, 112] width 292 height 1146
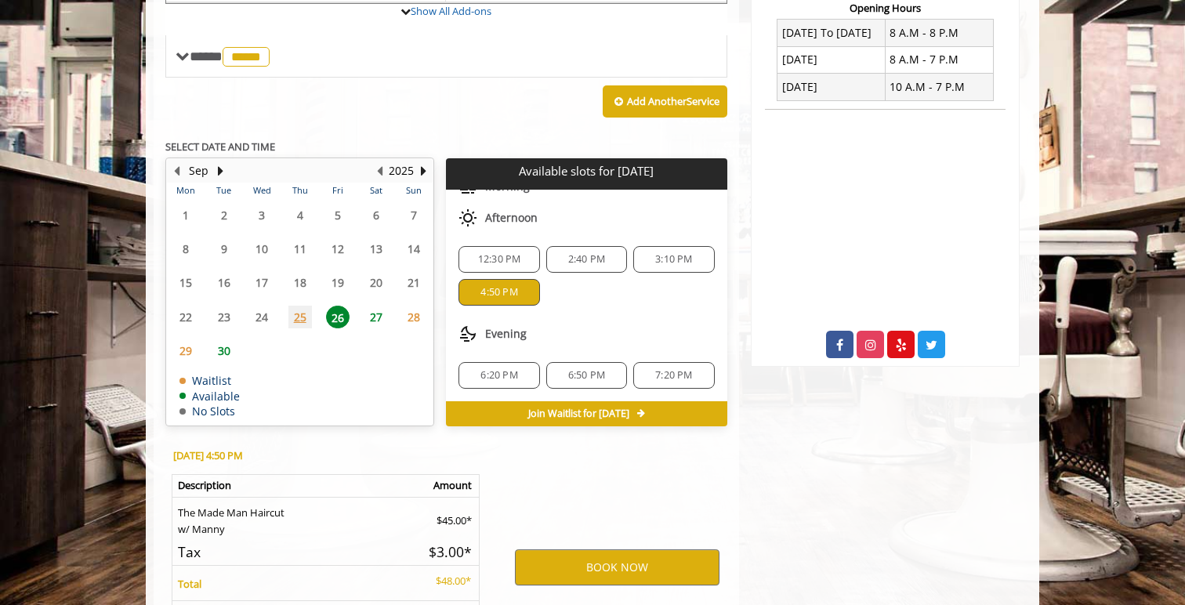
click at [654, 313] on div "12:30 PM 2:40 PM 3:10 PM 4:50 PM" at bounding box center [586, 275] width 281 height 85
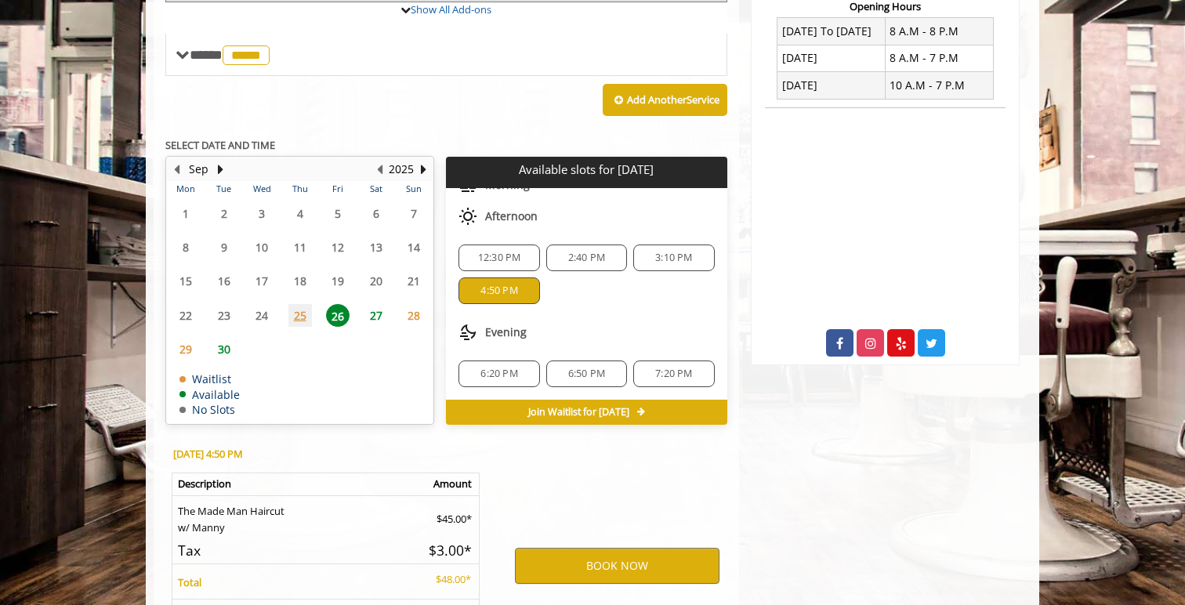
scroll to position [611, 0]
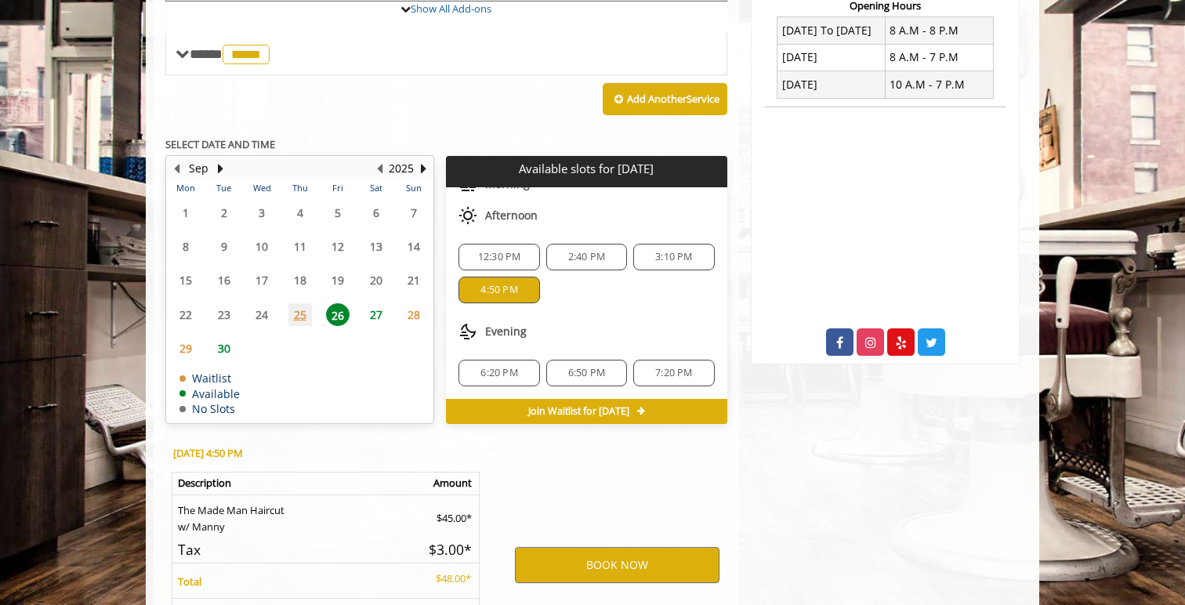
click at [654, 313] on div "12:30 PM 2:40 PM 3:10 PM 4:50 PM" at bounding box center [586, 273] width 281 height 85
click at [512, 356] on div "6:20 PM 6:50 PM 7:20 PM" at bounding box center [586, 373] width 281 height 52
click at [512, 367] on span "6:20 PM" at bounding box center [498, 373] width 37 height 13
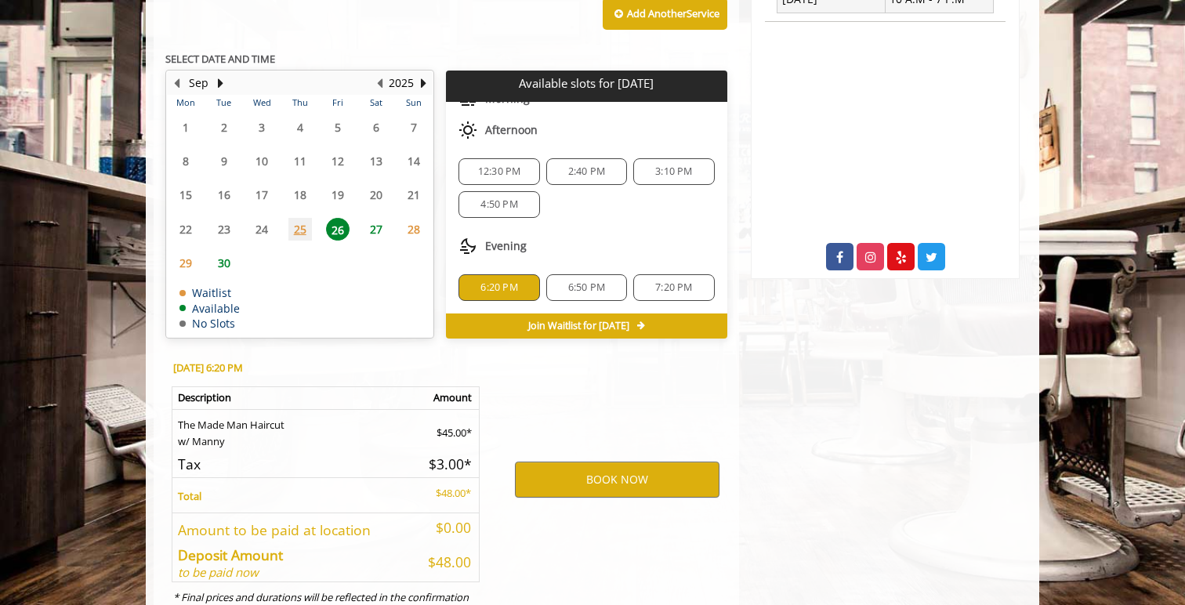
scroll to position [759, 0]
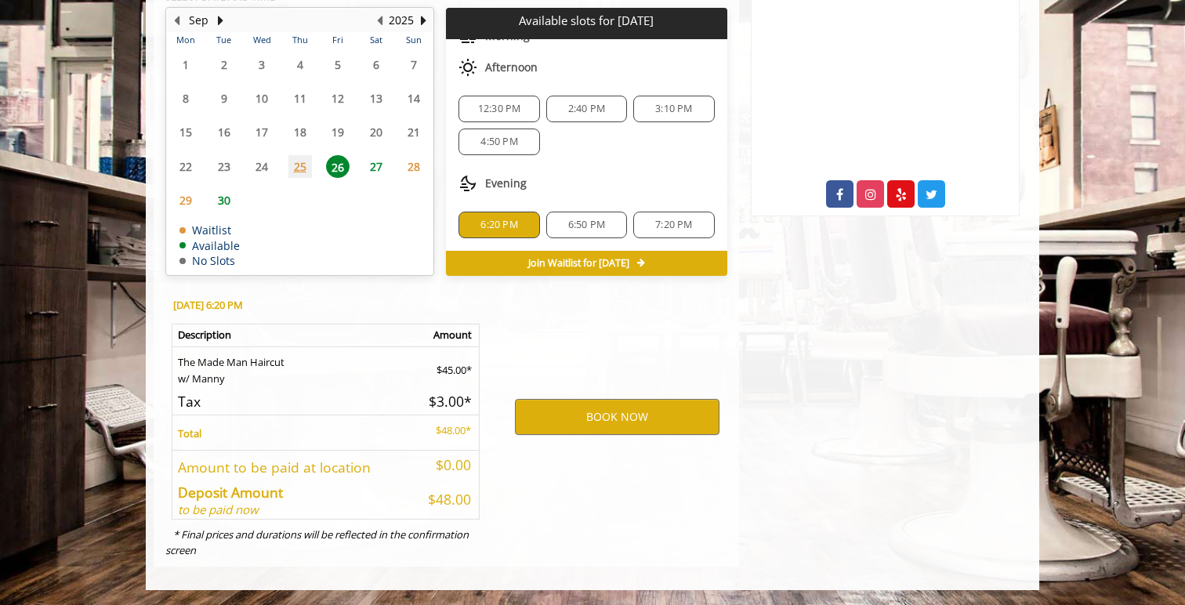
click at [501, 141] on span "4:50 PM" at bounding box center [498, 142] width 37 height 13
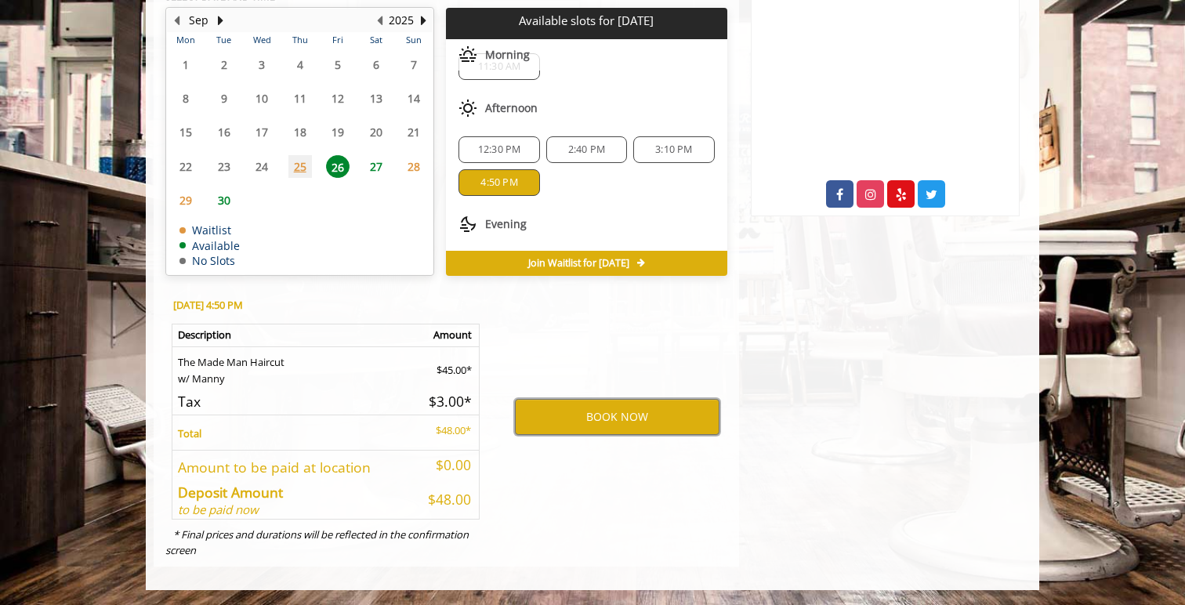
scroll to position [71, 0]
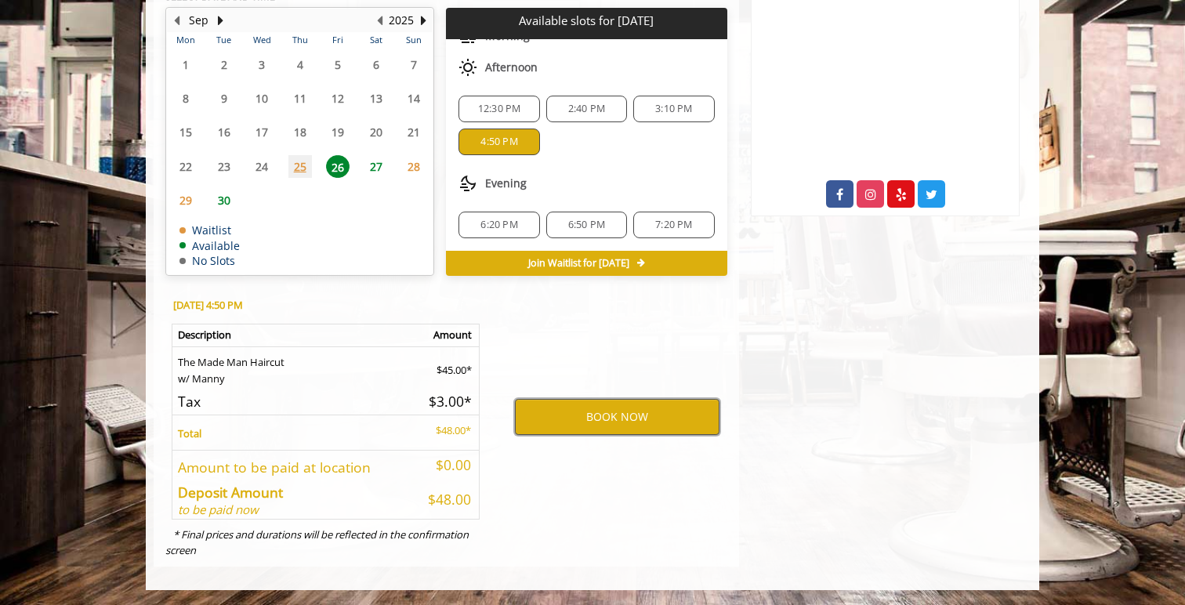
click at [639, 419] on button "BOOK NOW" at bounding box center [617, 417] width 205 height 36
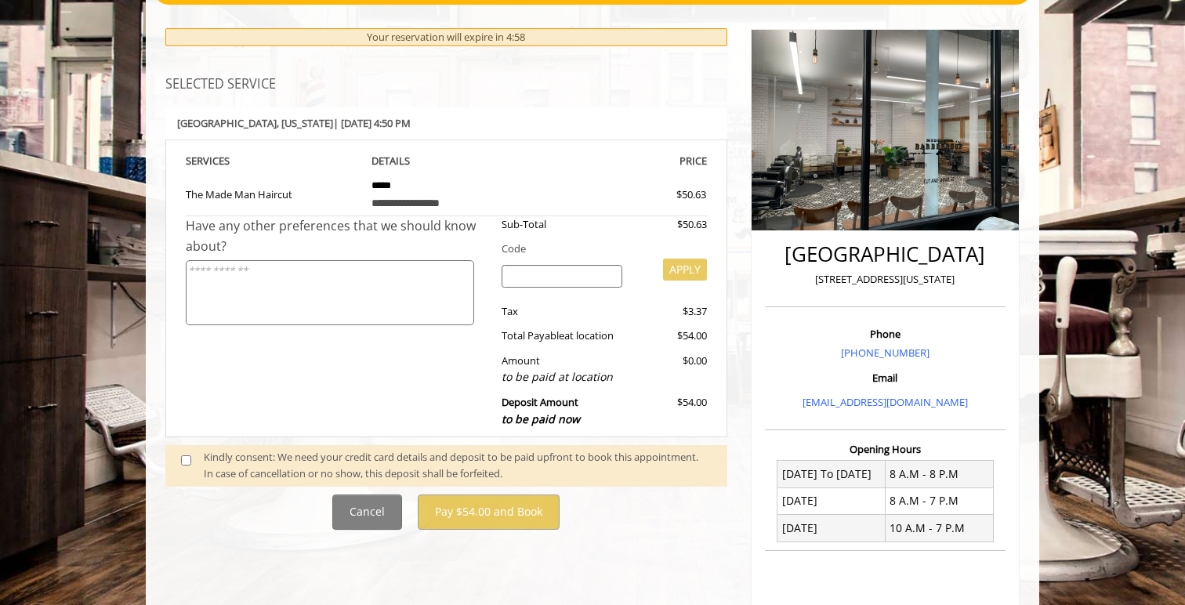
scroll to position [241, 0]
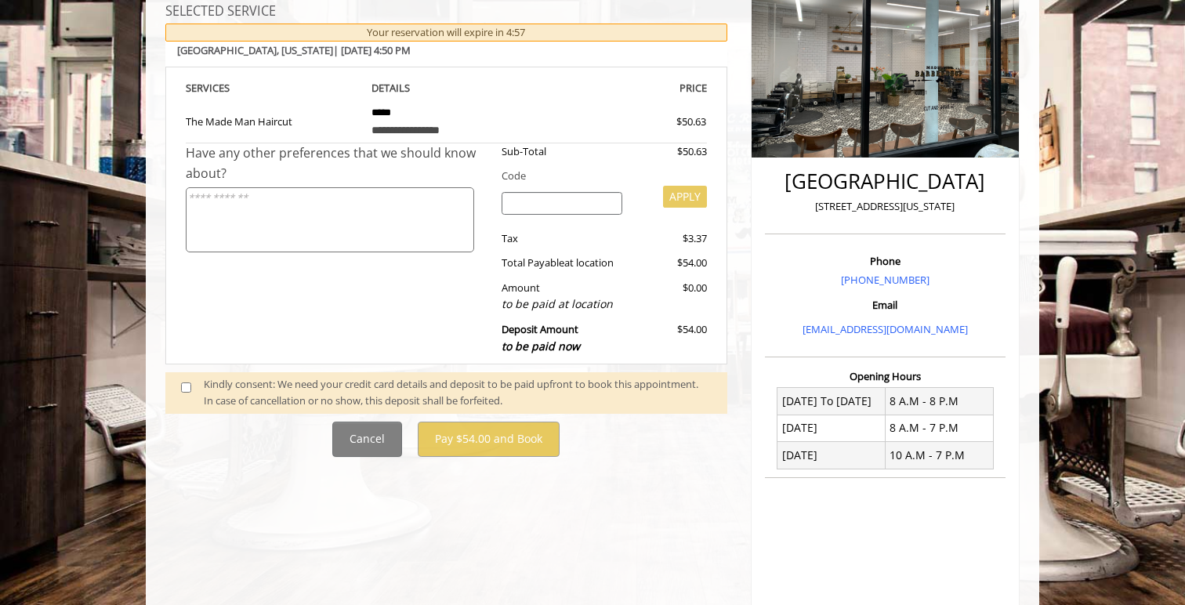
click at [179, 384] on span at bounding box center [192, 392] width 46 height 33
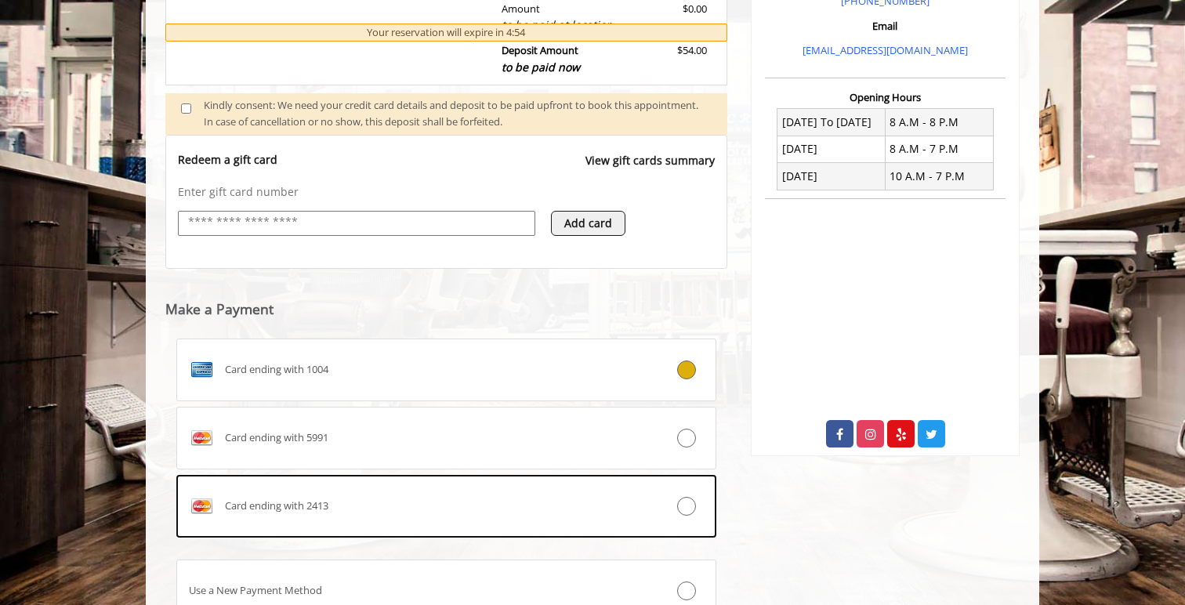
scroll to position [516, 0]
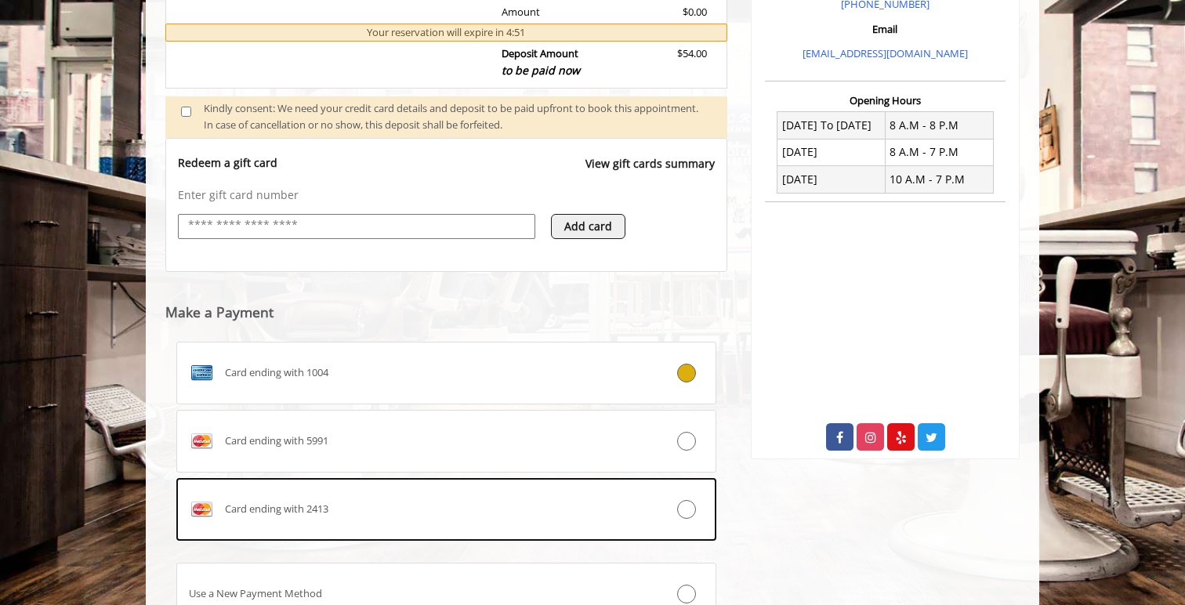
click at [462, 296] on webstore-payments "Make a Payment Card ending with 1004 Card ending with 5991 Card ending with 241…" at bounding box center [446, 457] width 562 height 370
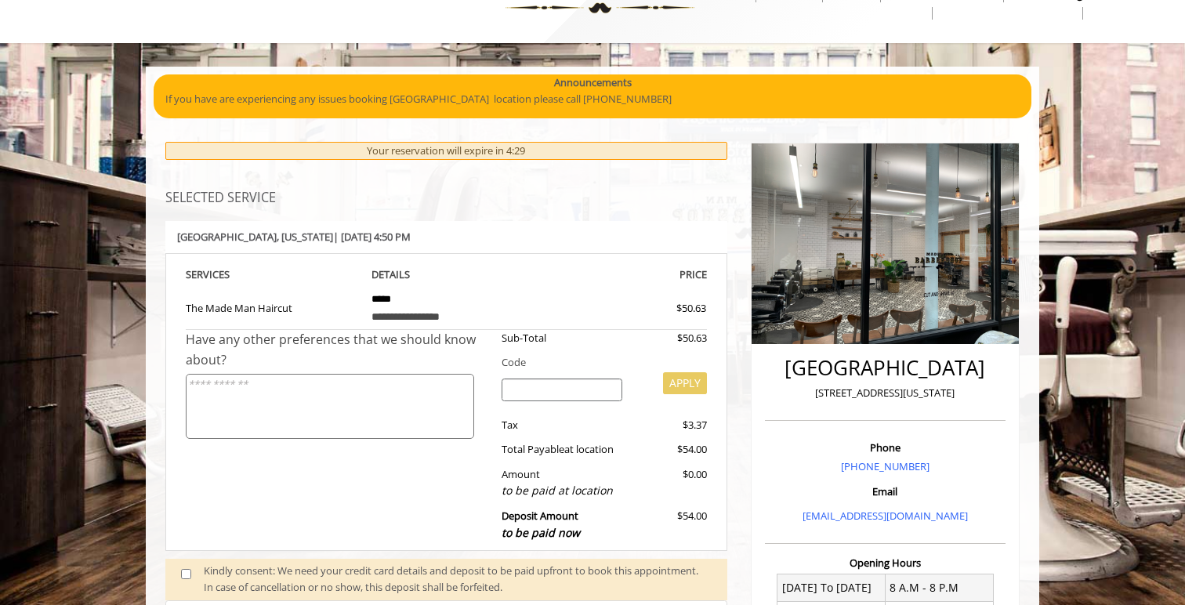
scroll to position [33, 0]
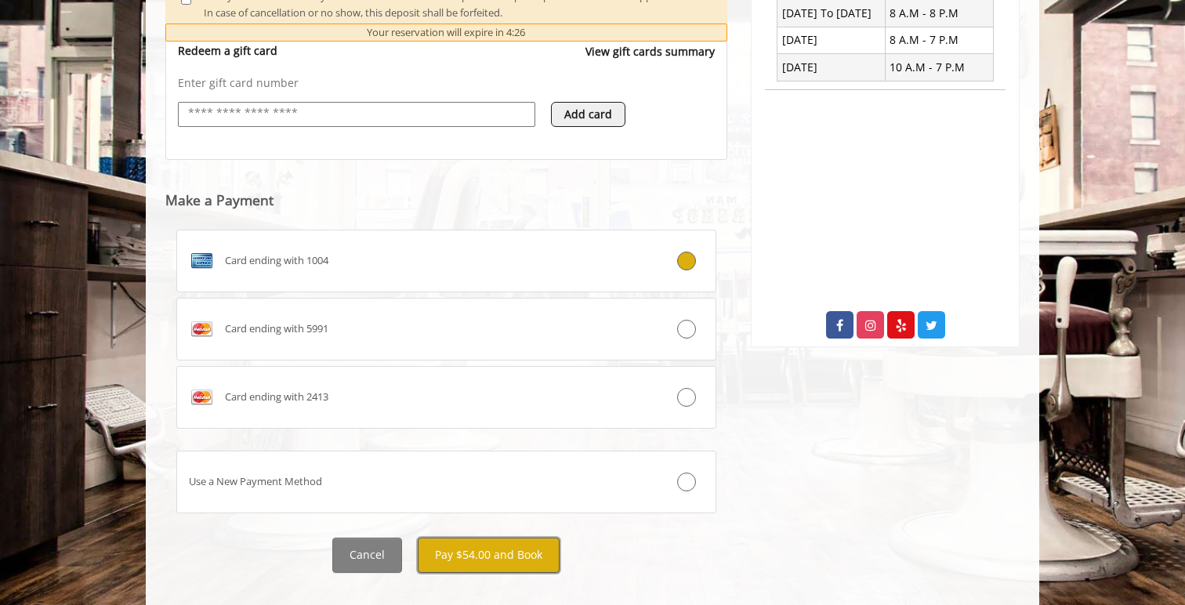
click at [514, 557] on button "Pay $54.00 and Book" at bounding box center [489, 555] width 142 height 35
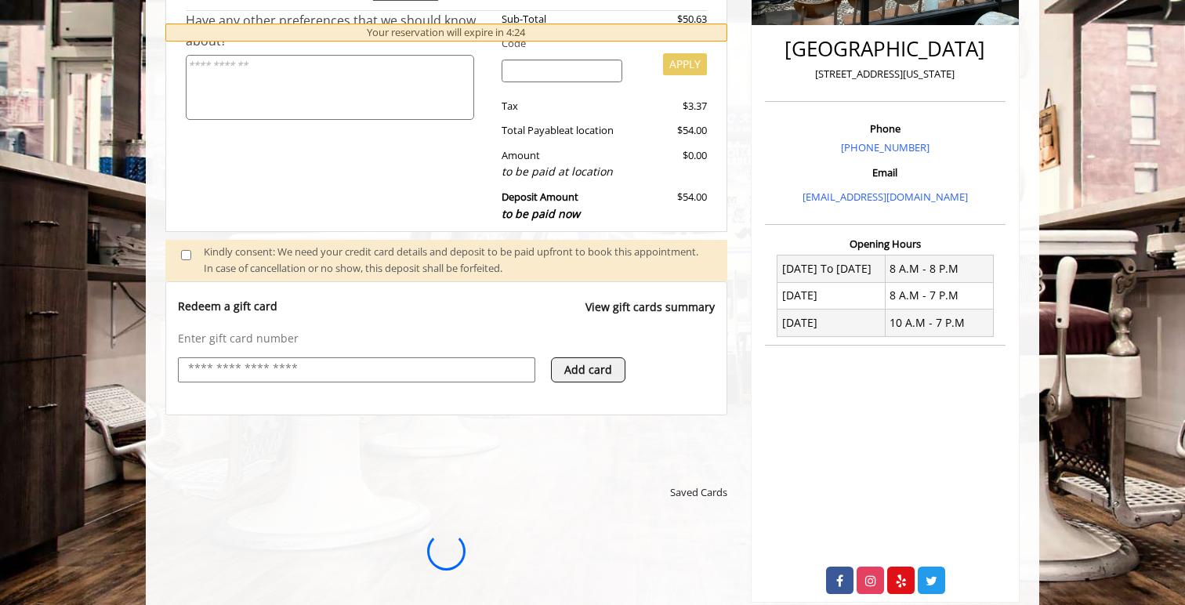
scroll to position [0, 0]
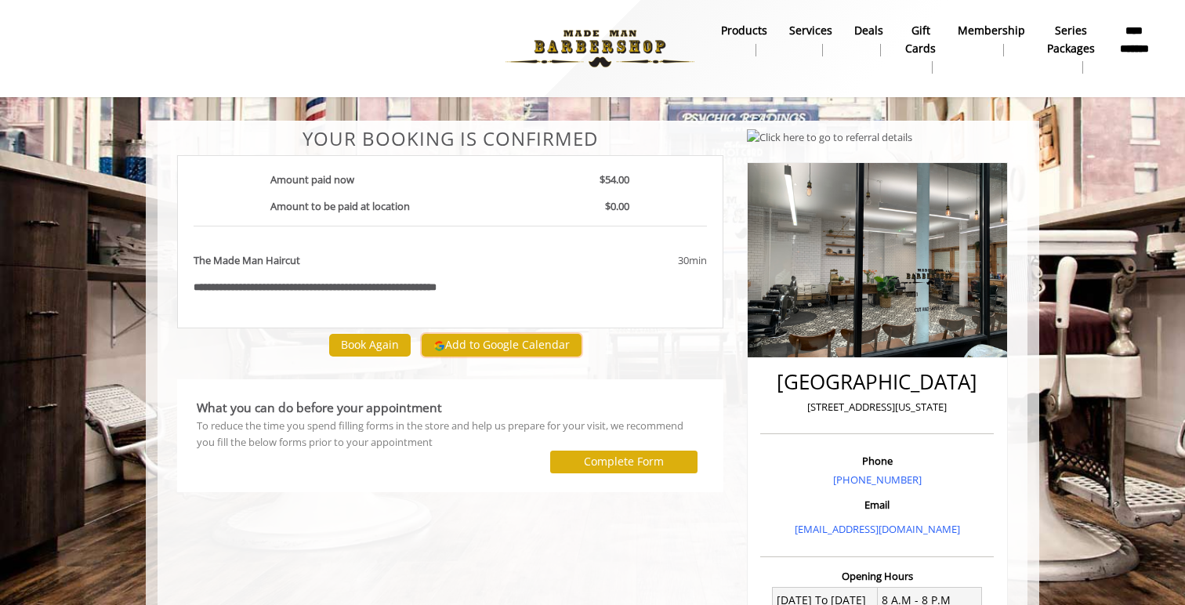
click at [487, 350] on button "Add to Google Calendar" at bounding box center [502, 346] width 160 height 24
click at [729, 391] on div "**********" at bounding box center [450, 531] width 570 height 804
